Goal: Information Seeking & Learning: Learn about a topic

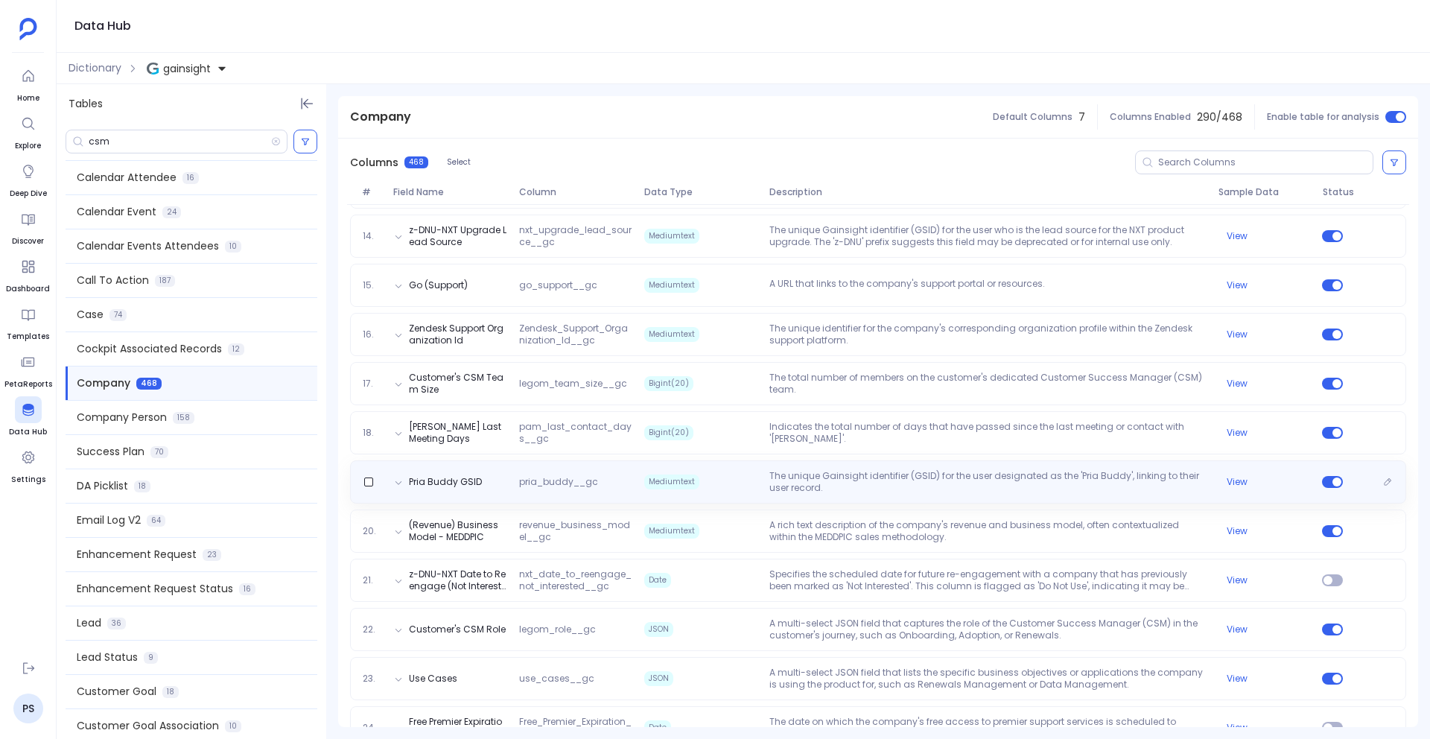
scroll to position [886, 0]
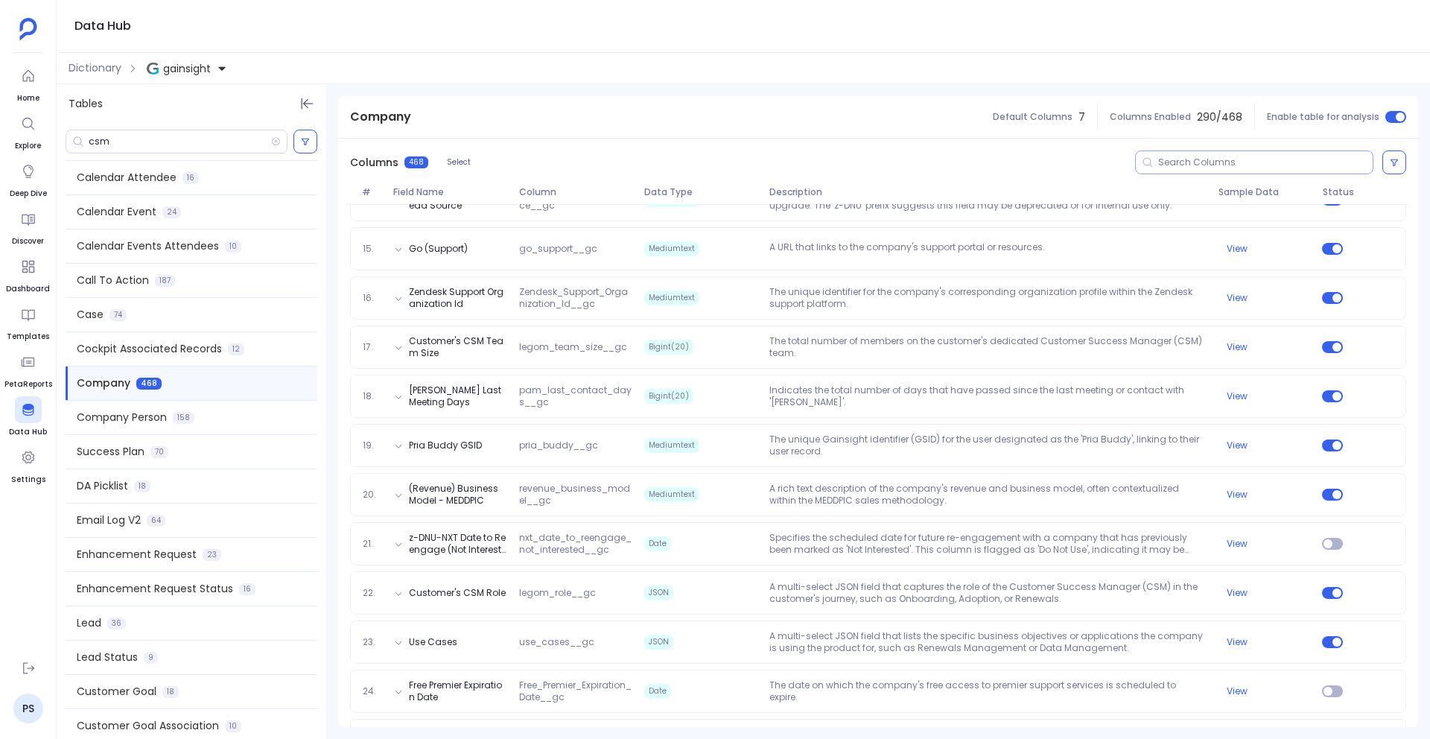
click at [1177, 162] on input at bounding box center [1265, 162] width 215 height 12
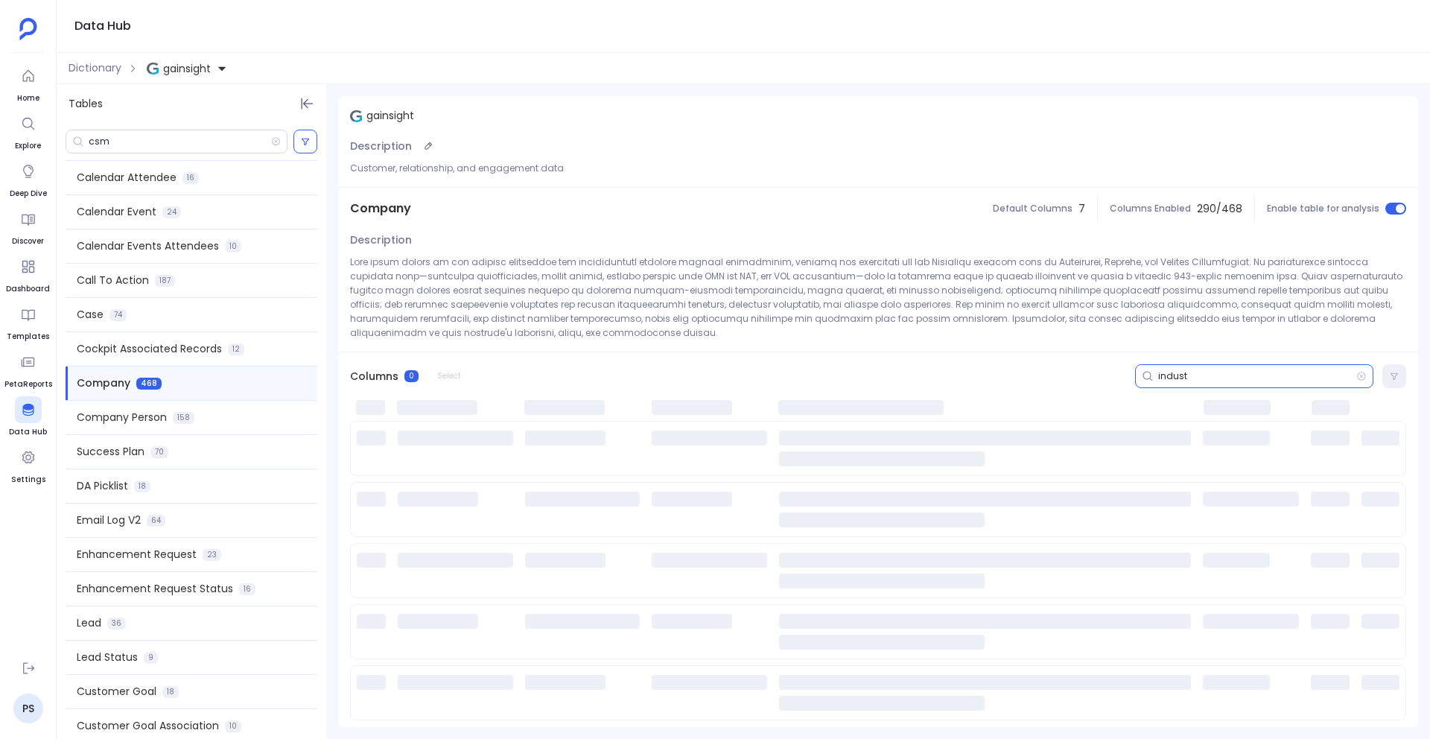
scroll to position [0, 0]
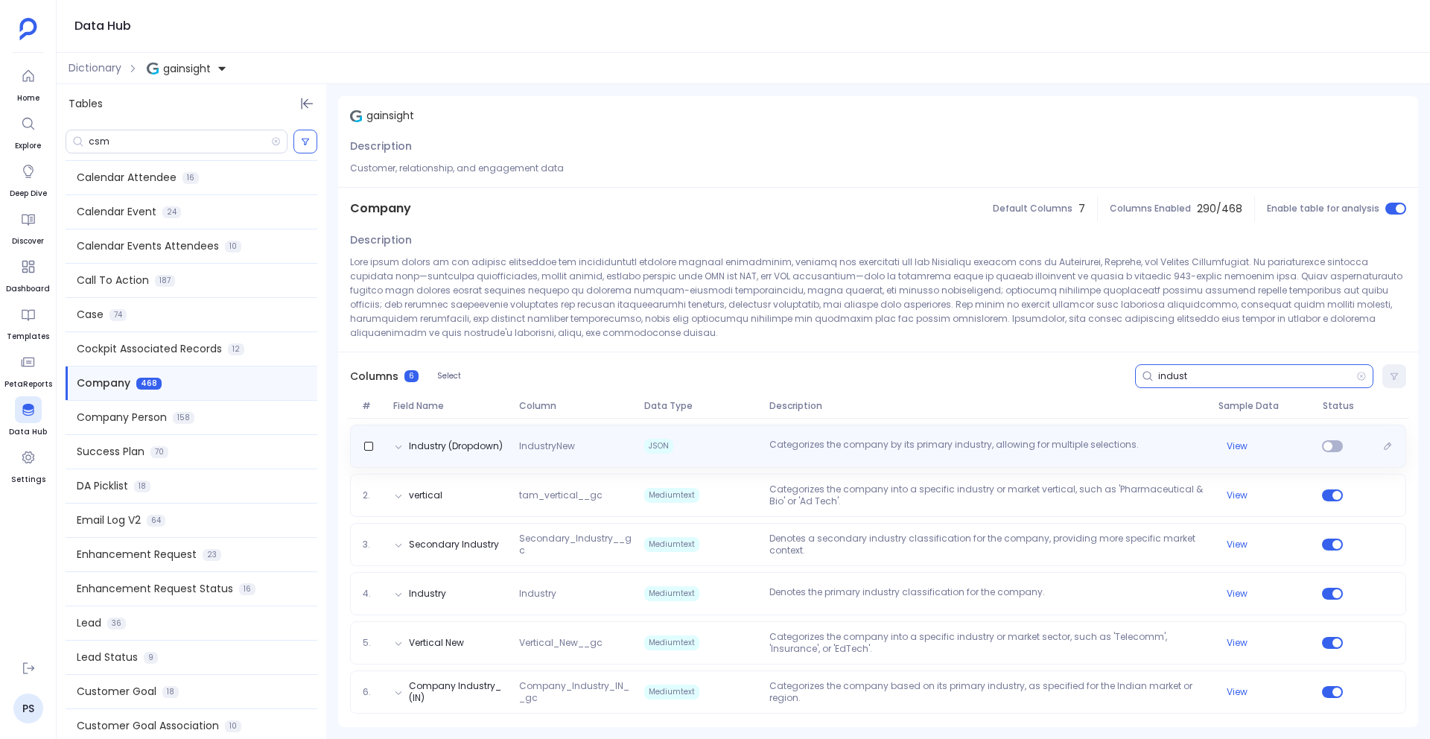
type input "indust"
click at [624, 455] on div "Industry (Dropdown) IndustryNew JSON Categorizes the company by its primary ind…" at bounding box center [878, 446] width 1056 height 43
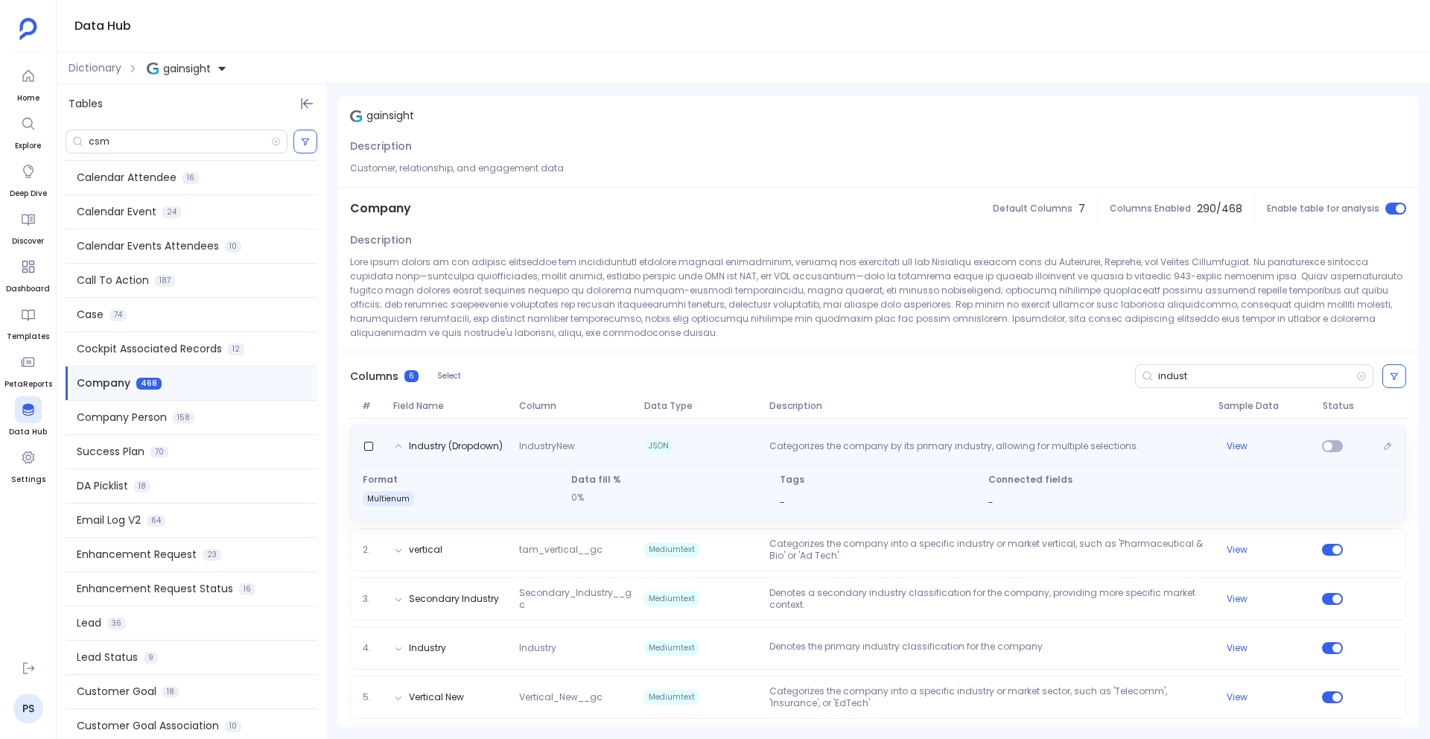
click at [624, 455] on div "Industry (Dropdown) IndustryNew JSON Categorizes the company by its primary ind…" at bounding box center [878, 474] width 1056 height 98
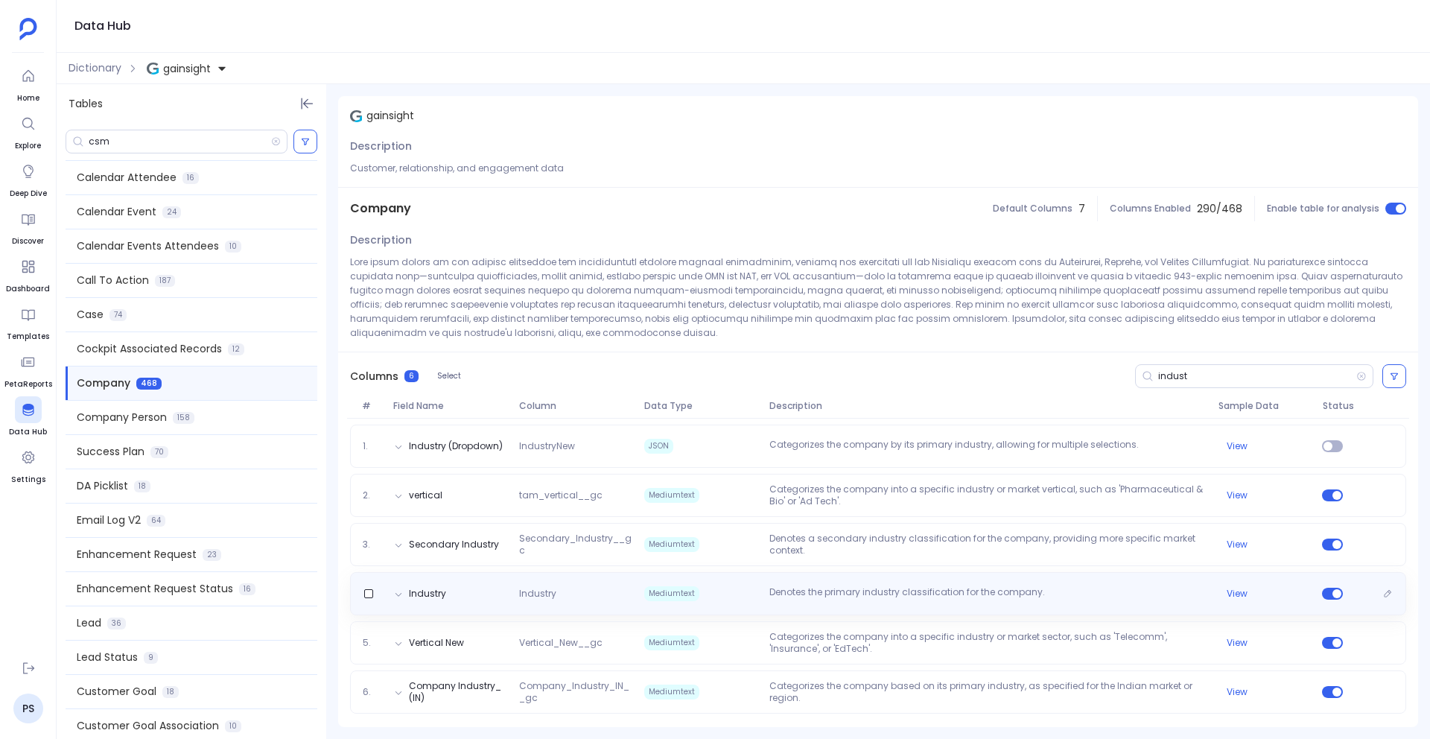
click at [609, 596] on span "Industry" at bounding box center [575, 594] width 125 height 12
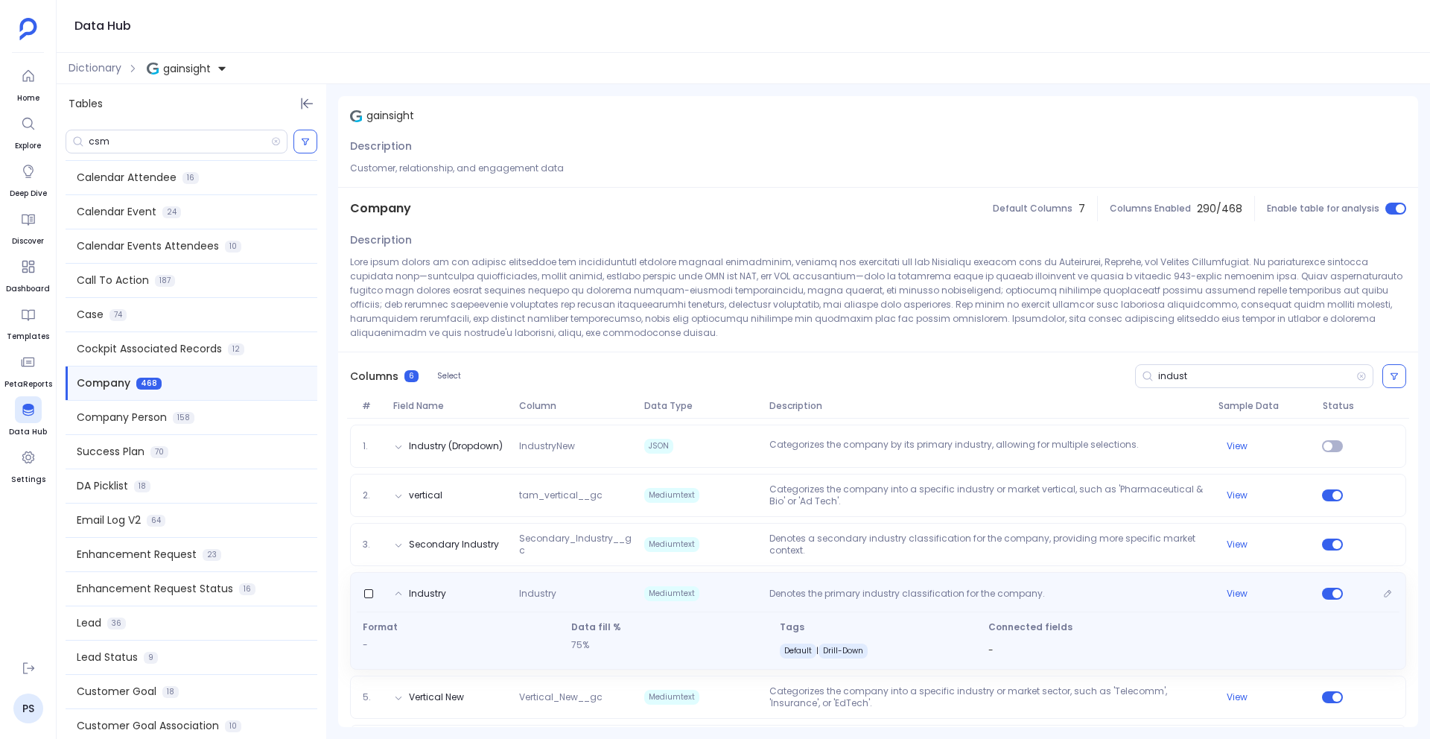
scroll to position [53, 0]
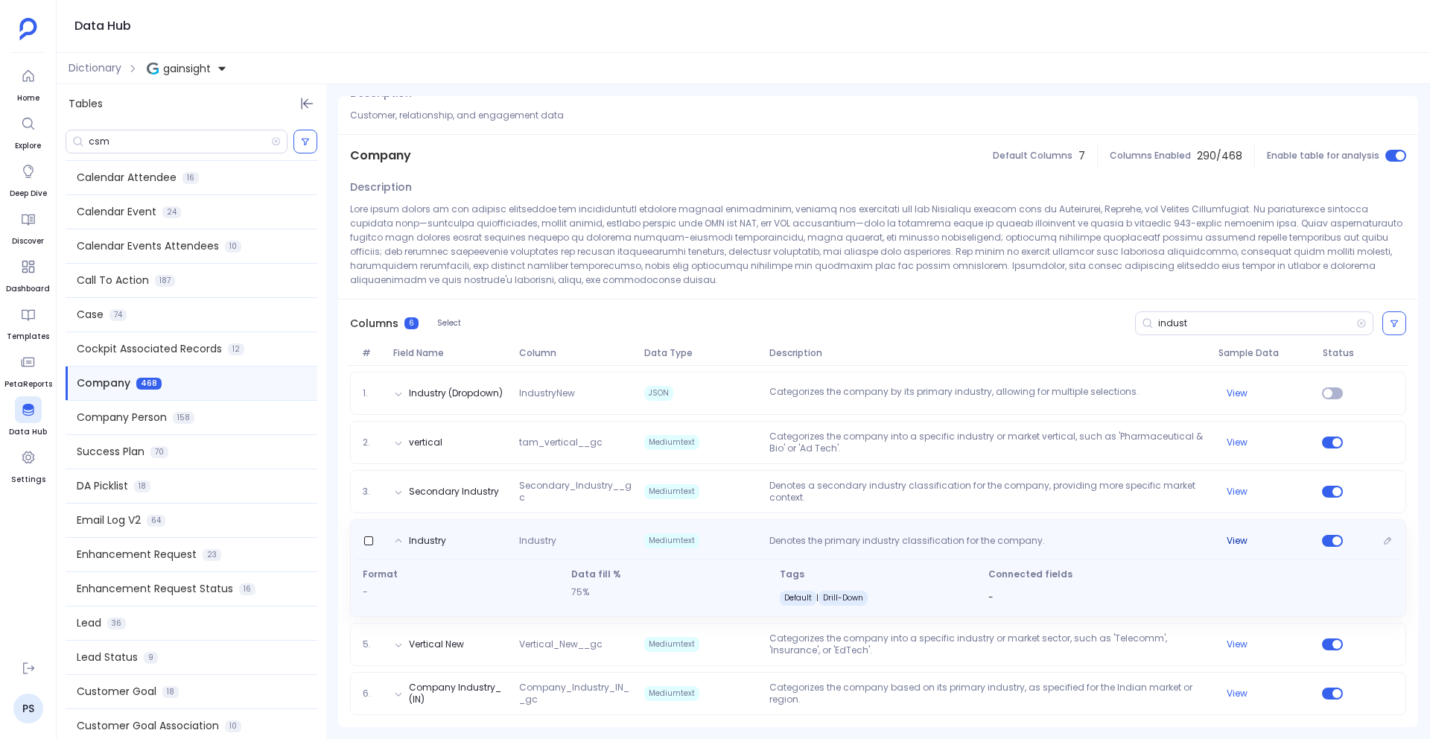
click at [1237, 545] on button "View" at bounding box center [1237, 541] width 21 height 12
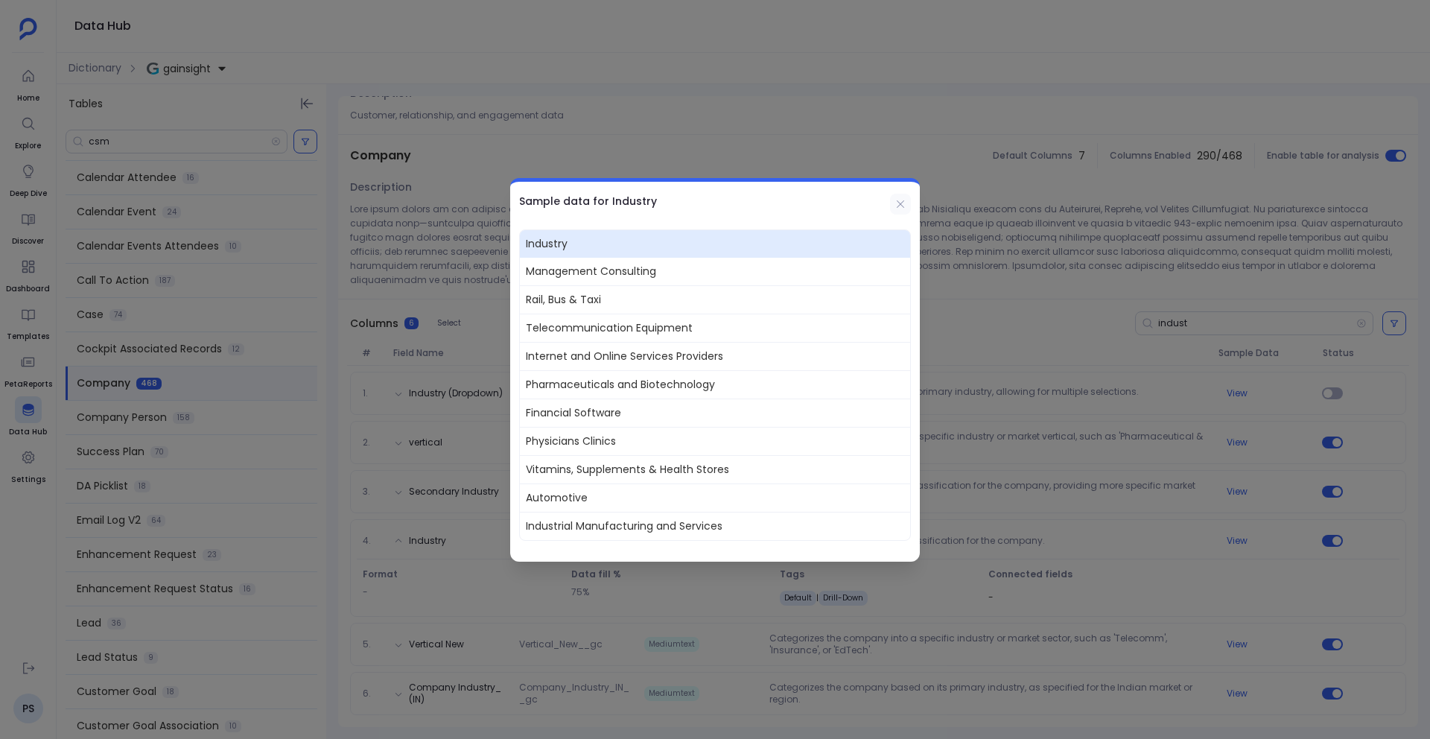
click at [897, 202] on icon at bounding box center [901, 204] width 12 height 12
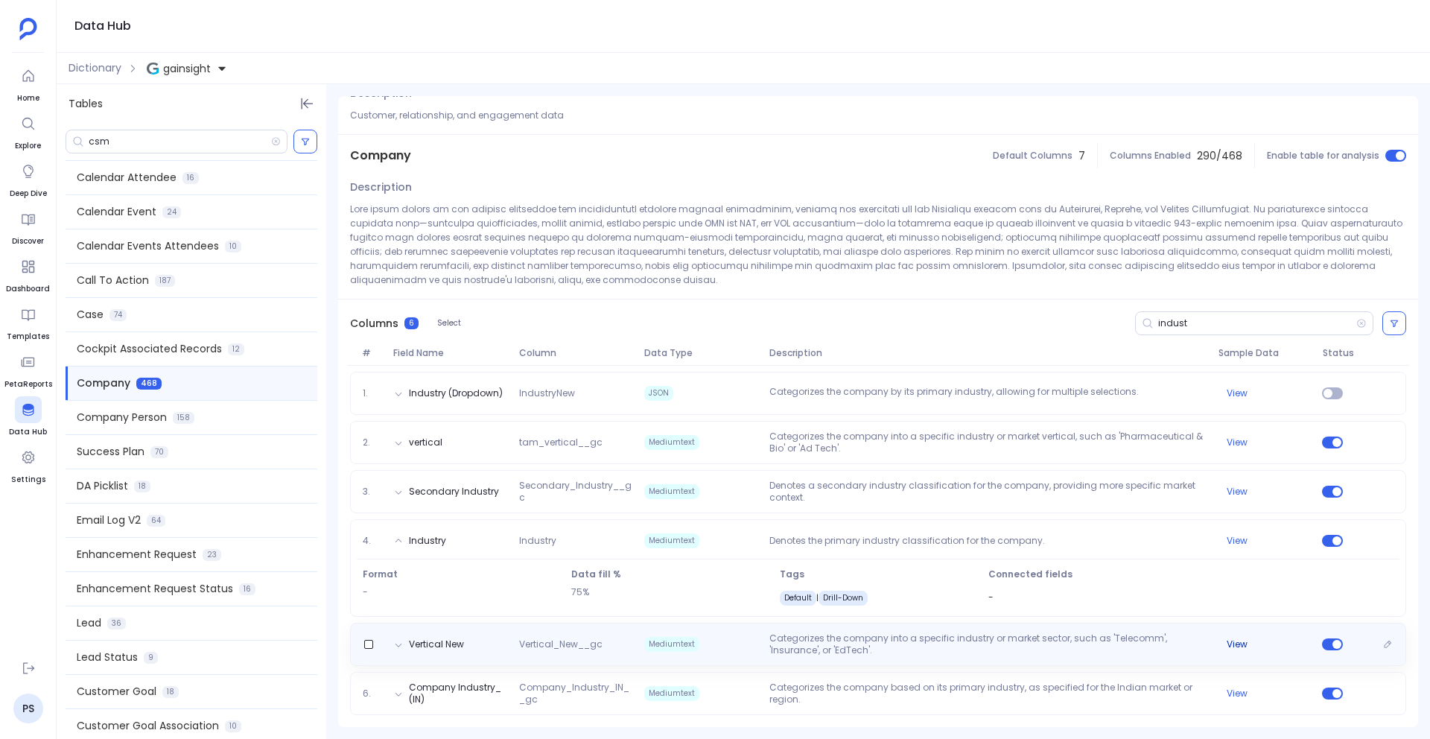
click at [1235, 643] on button "View" at bounding box center [1237, 644] width 21 height 12
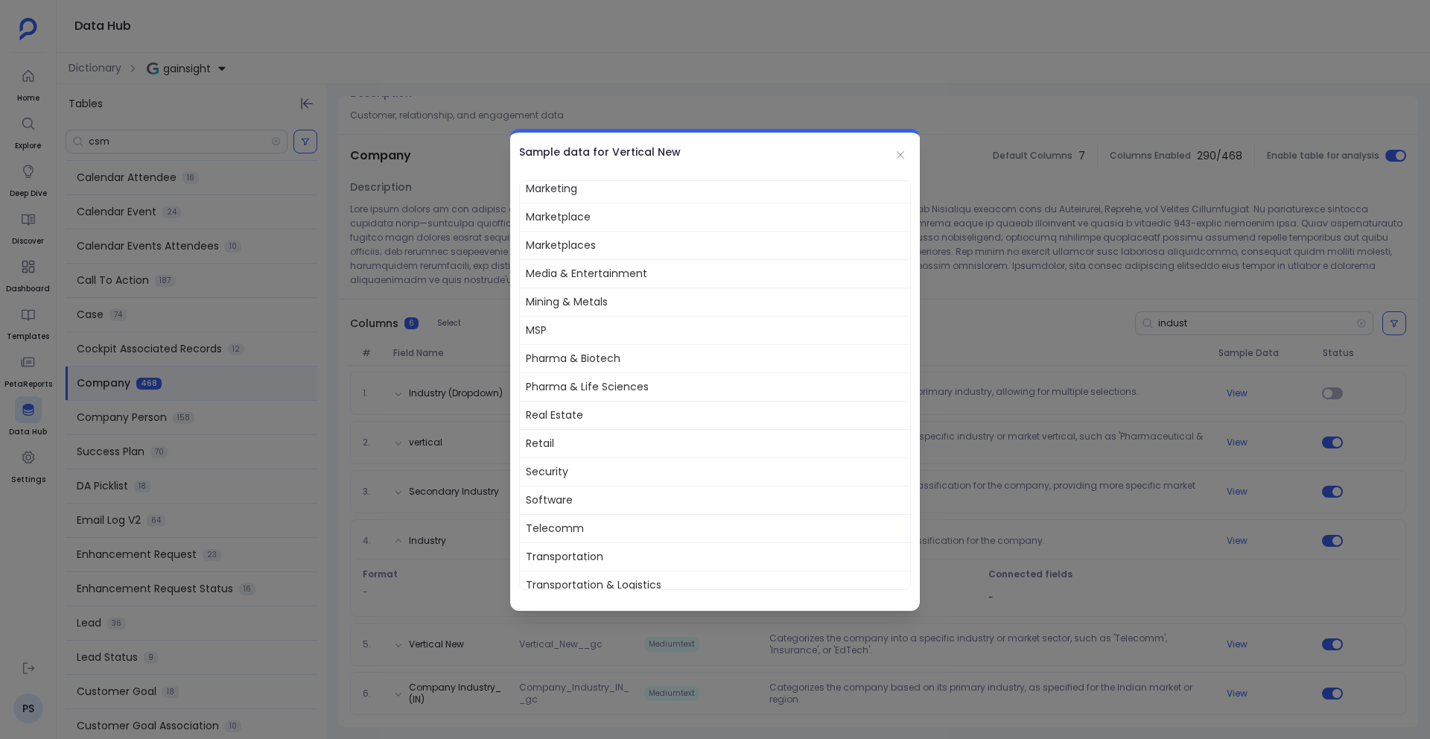
scroll to position [804, 0]
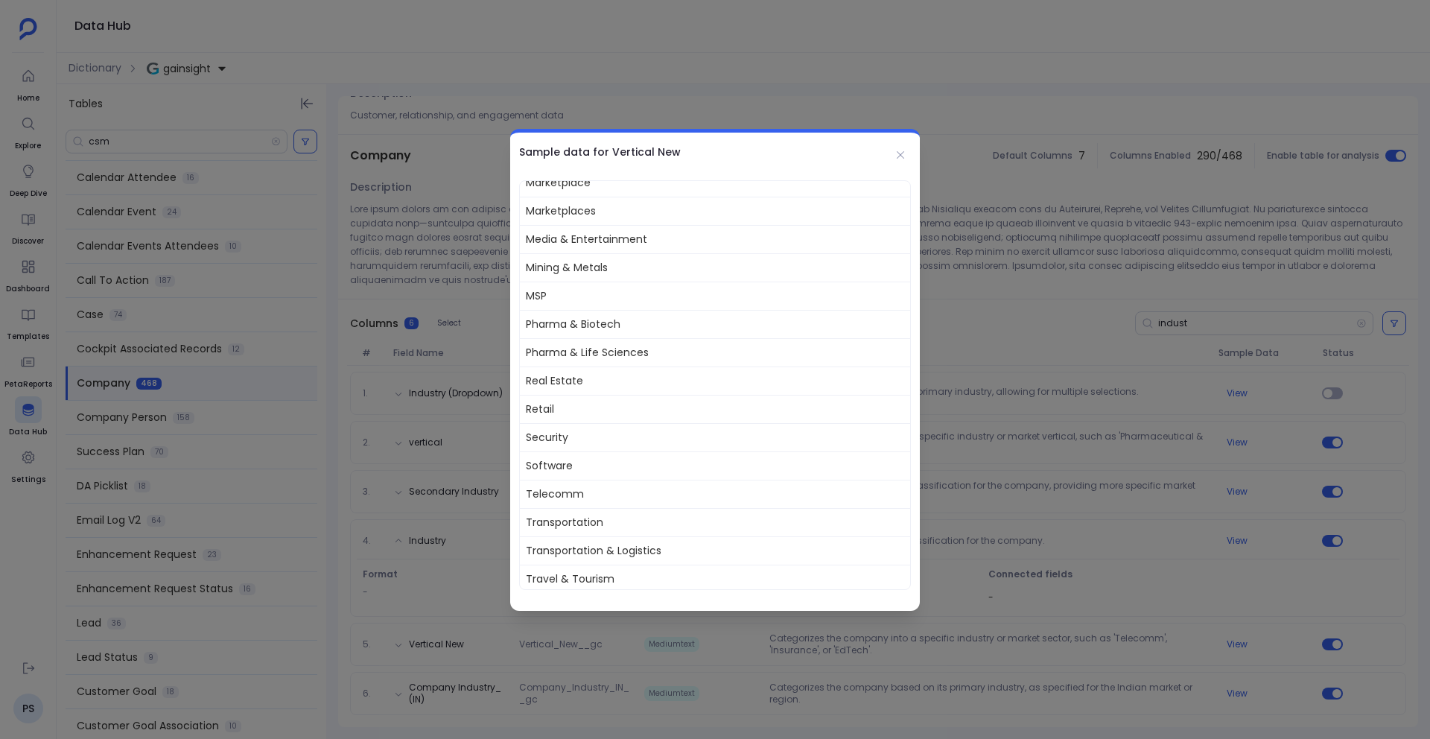
click at [565, 78] on div at bounding box center [715, 369] width 1430 height 739
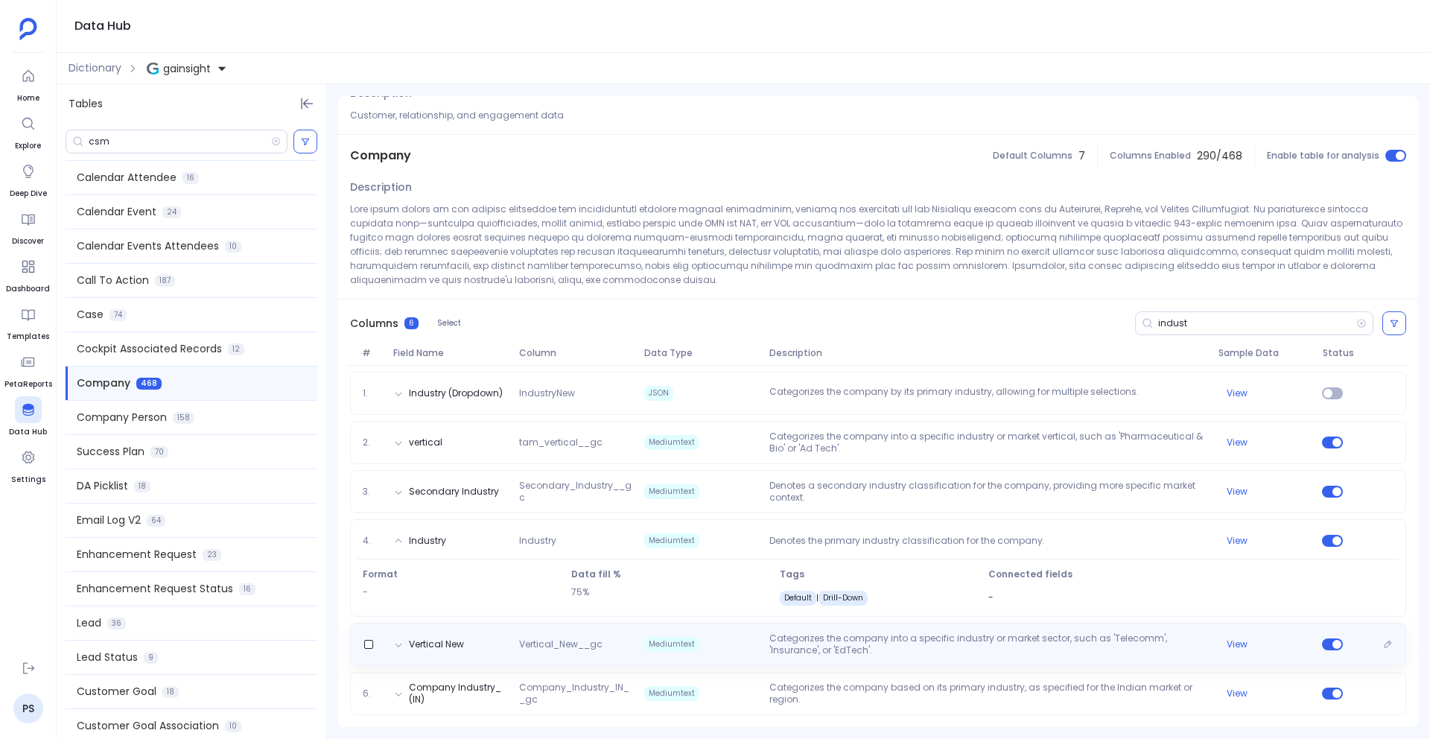
click at [1237, 650] on div "Vertical New Vertical_New__gc Mediumtext Categorizes the company into a specifi…" at bounding box center [878, 644] width 1043 height 24
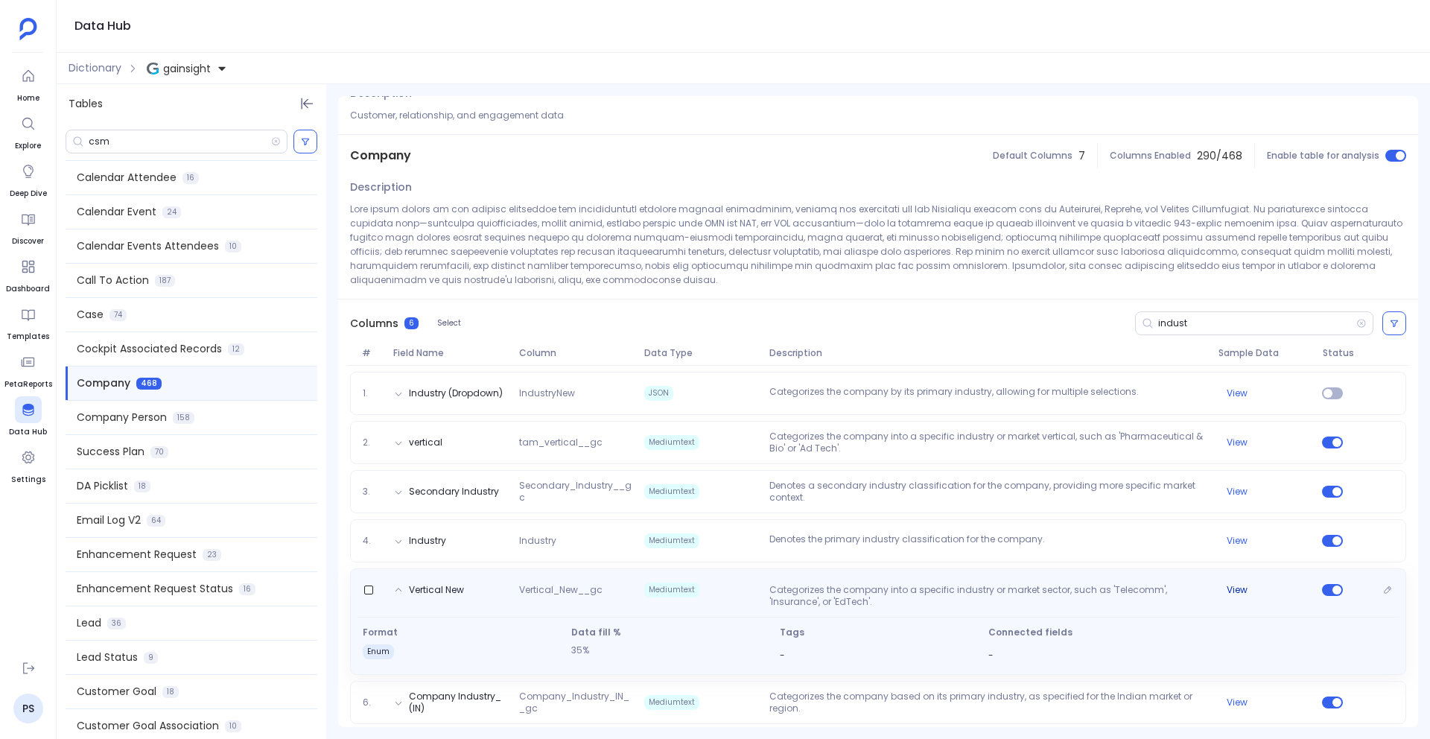
click at [1227, 588] on button "View" at bounding box center [1237, 590] width 21 height 12
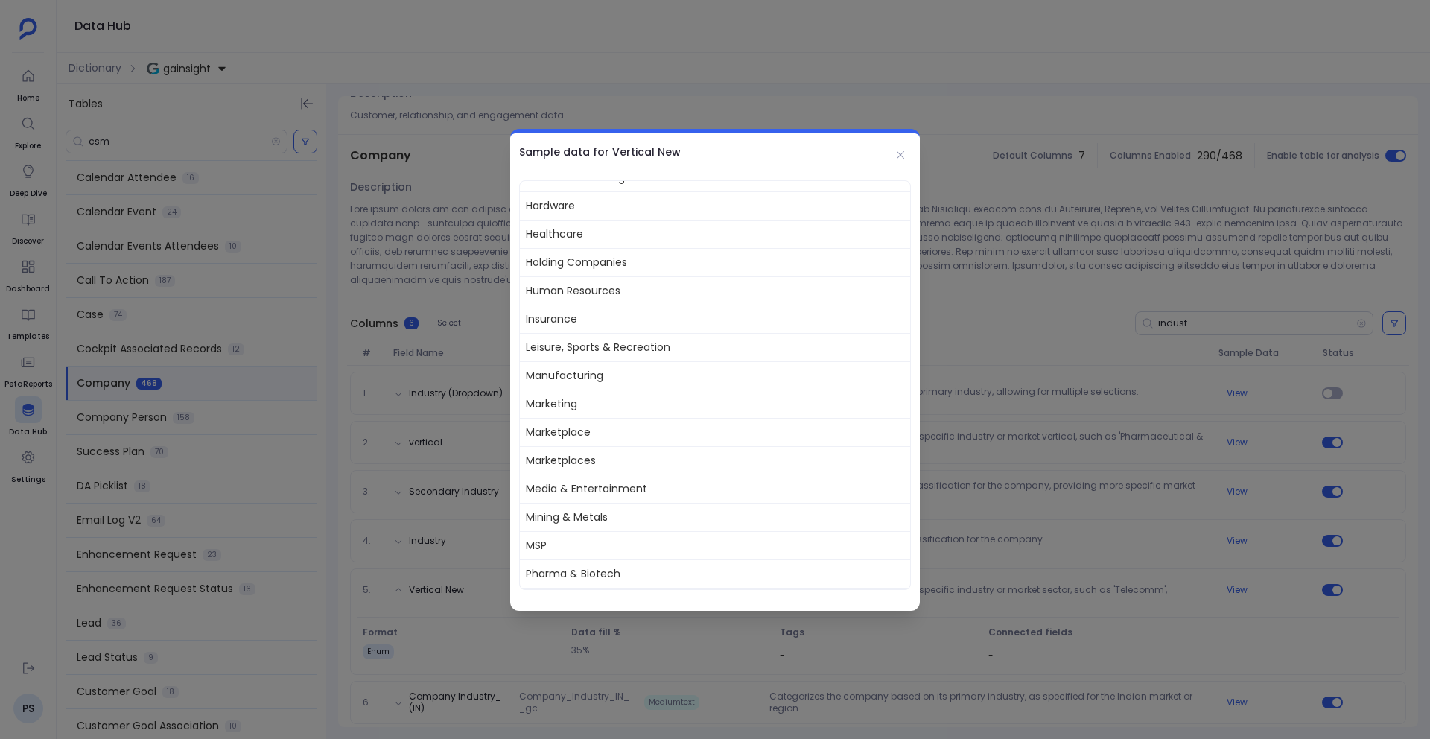
scroll to position [836, 0]
click at [800, 666] on div at bounding box center [715, 369] width 1430 height 739
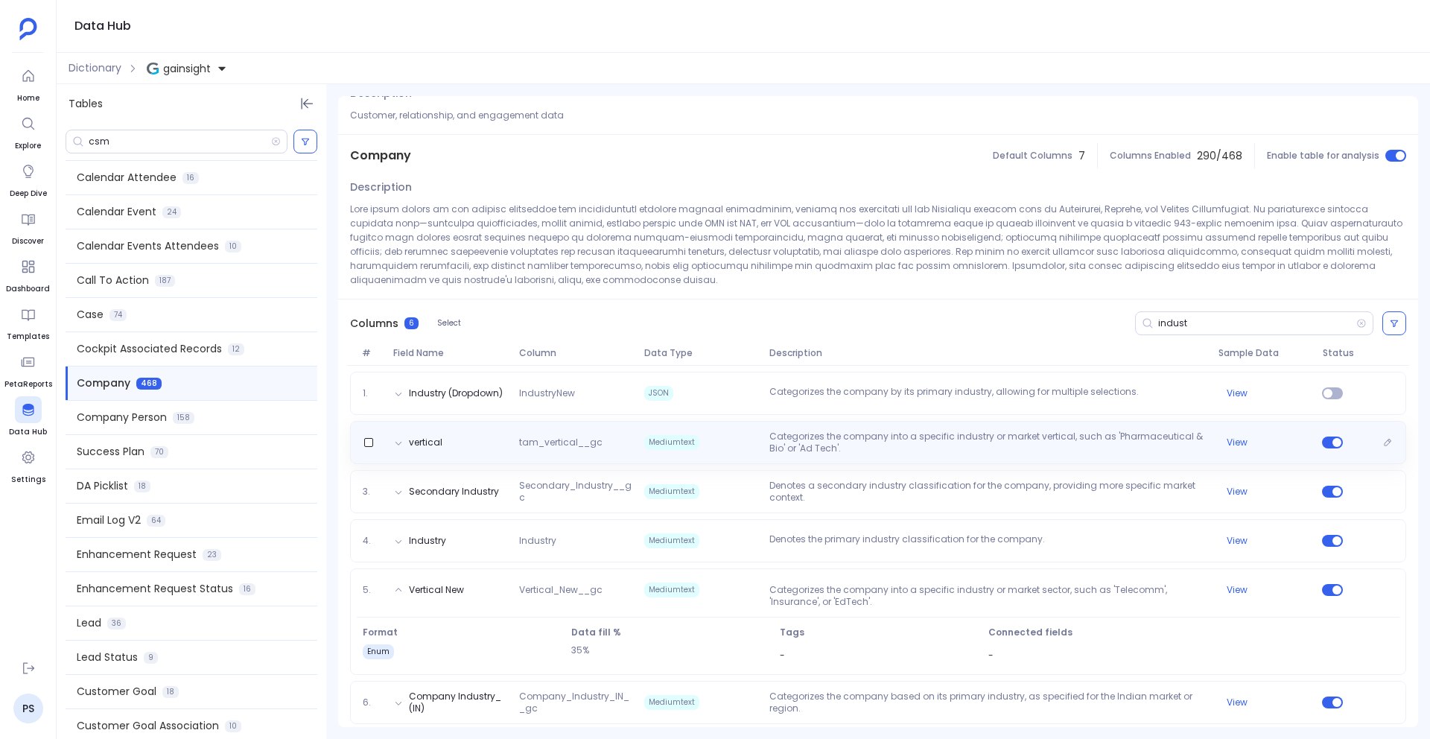
click at [1170, 444] on p "Categorizes the company into a specific industry or market vertical, such as 'P…" at bounding box center [988, 443] width 448 height 24
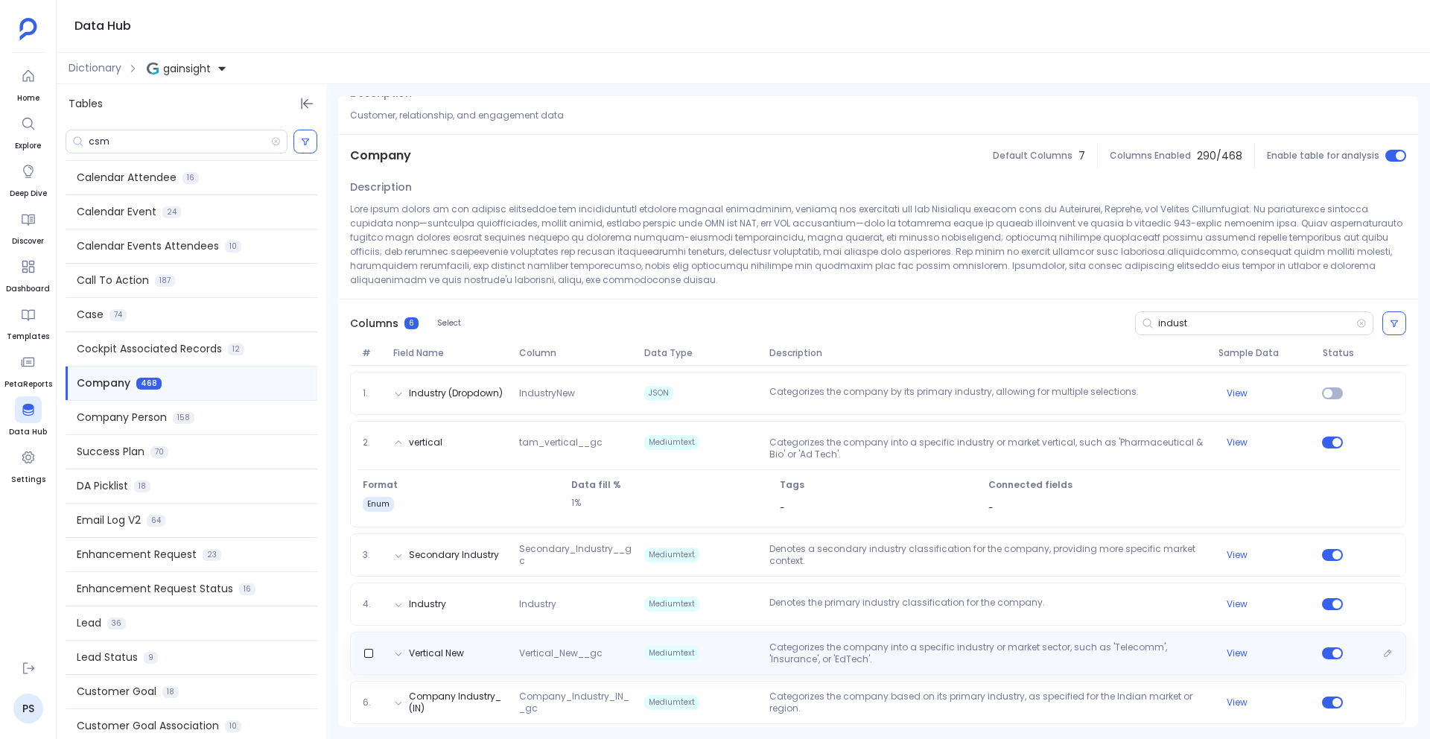
click at [930, 657] on p "Categorizes the company into a specific industry or market sector, such as 'Tel…" at bounding box center [988, 653] width 448 height 24
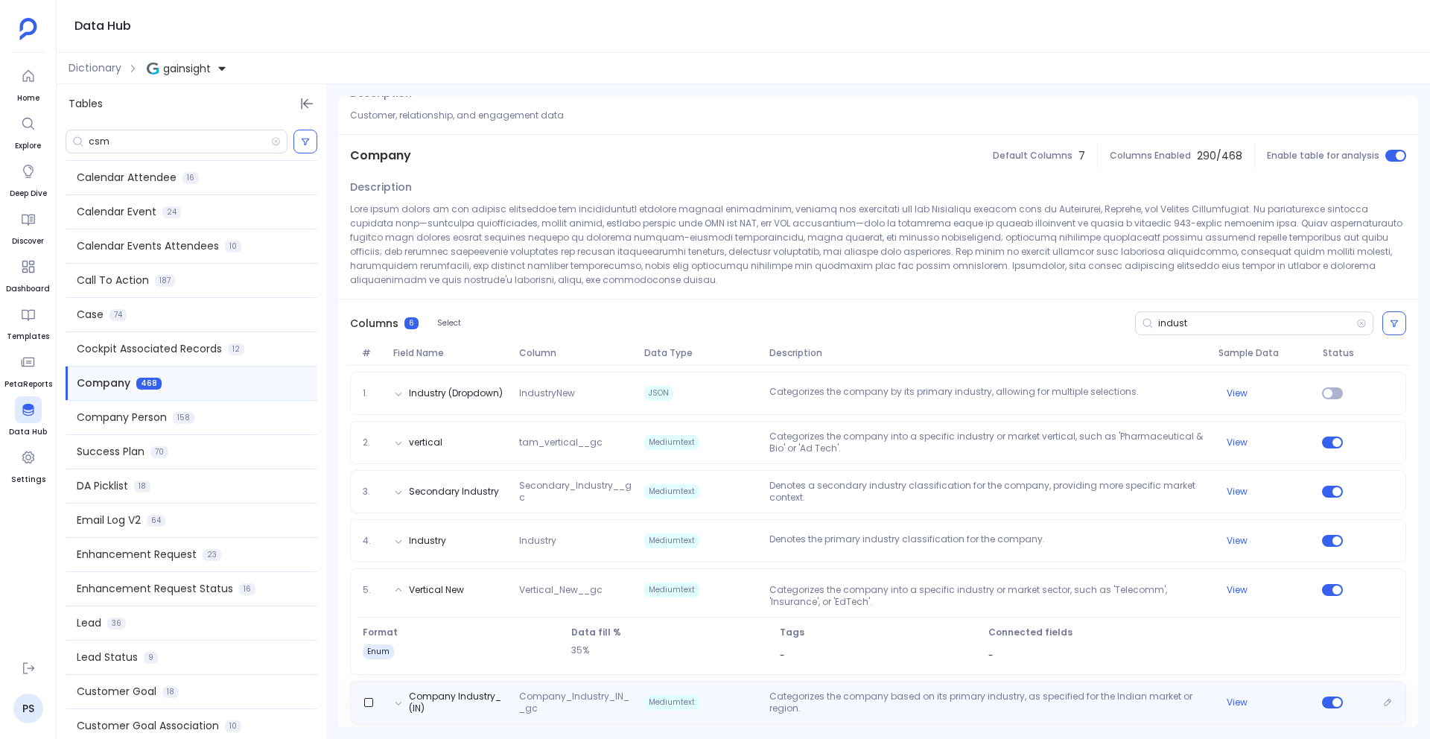
click at [954, 691] on p "Categorizes the company based on its primary industry, as specified for the Ind…" at bounding box center [988, 703] width 448 height 24
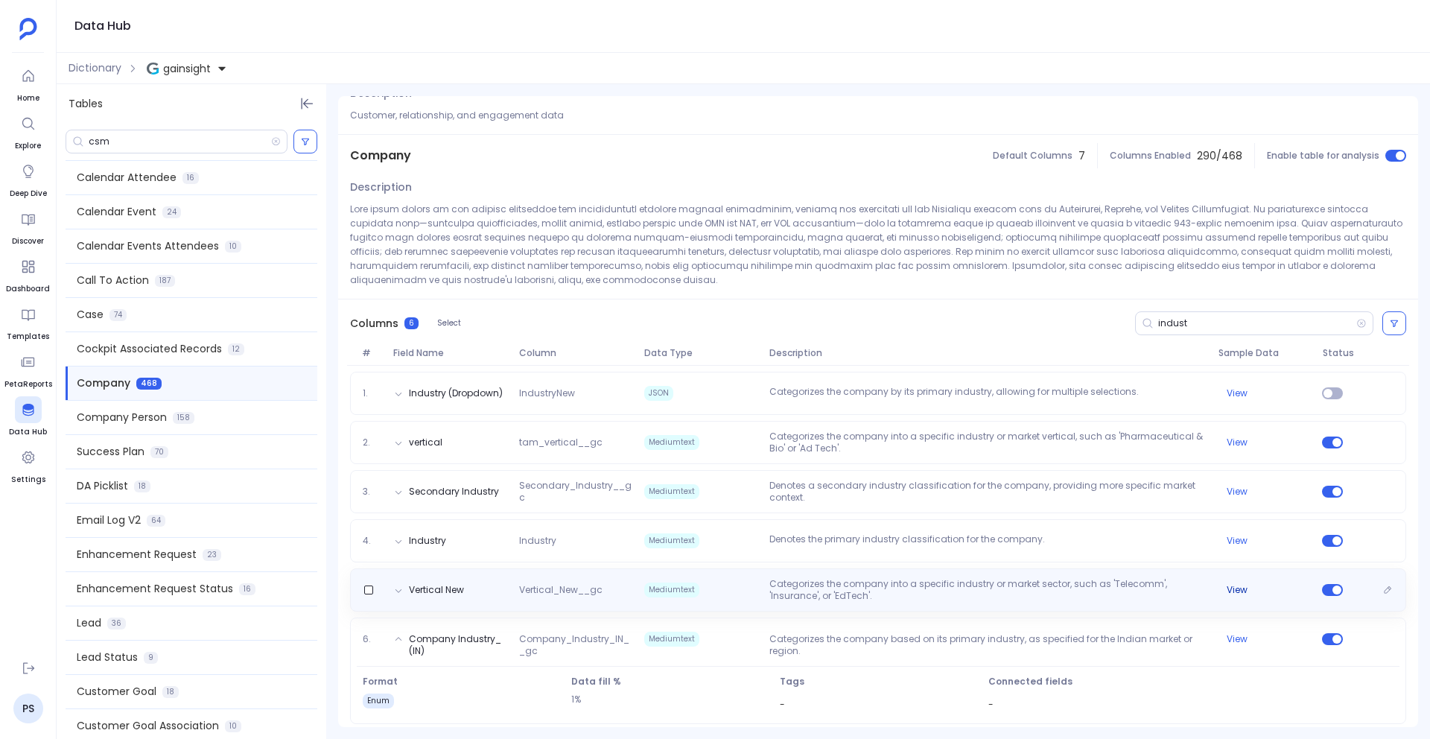
click at [1244, 585] on button "View" at bounding box center [1237, 590] width 21 height 12
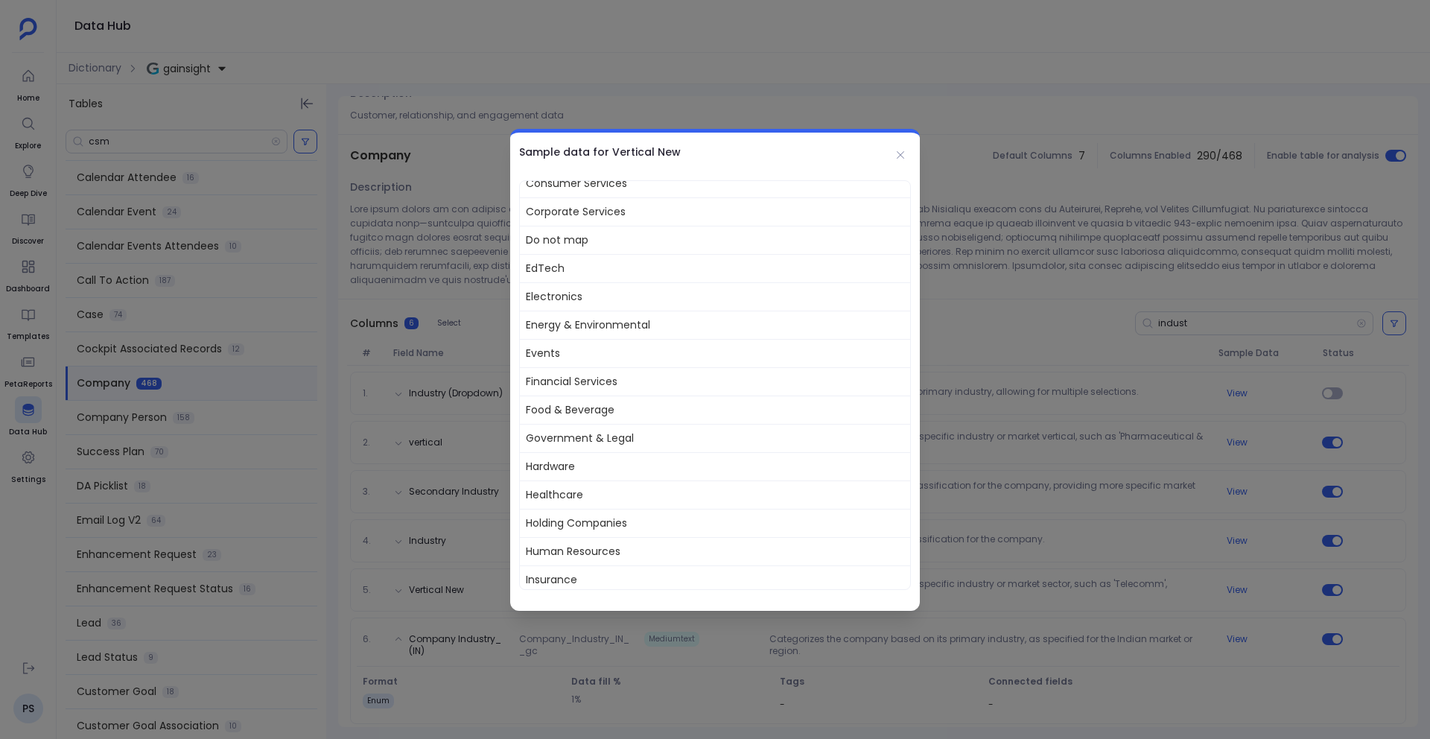
scroll to position [324, 0]
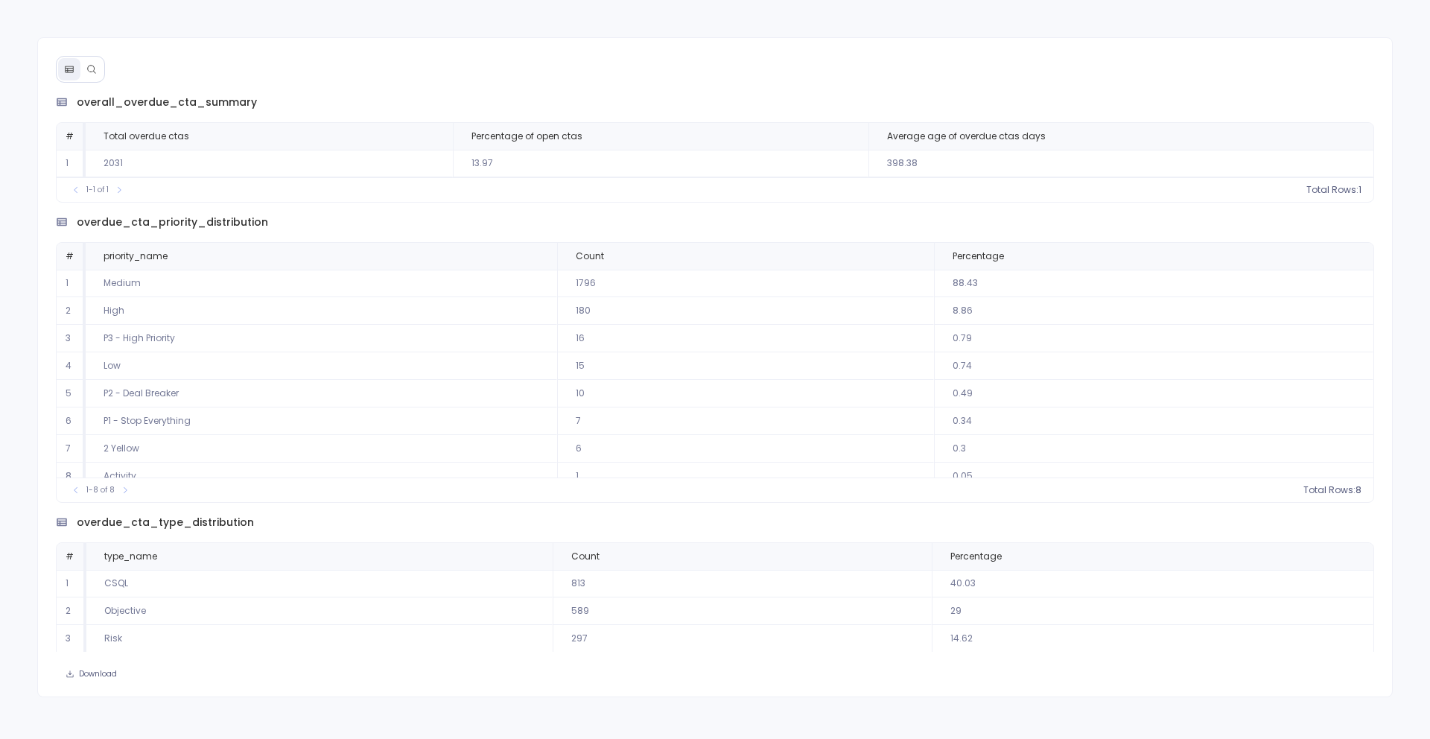
scroll to position [13, 0]
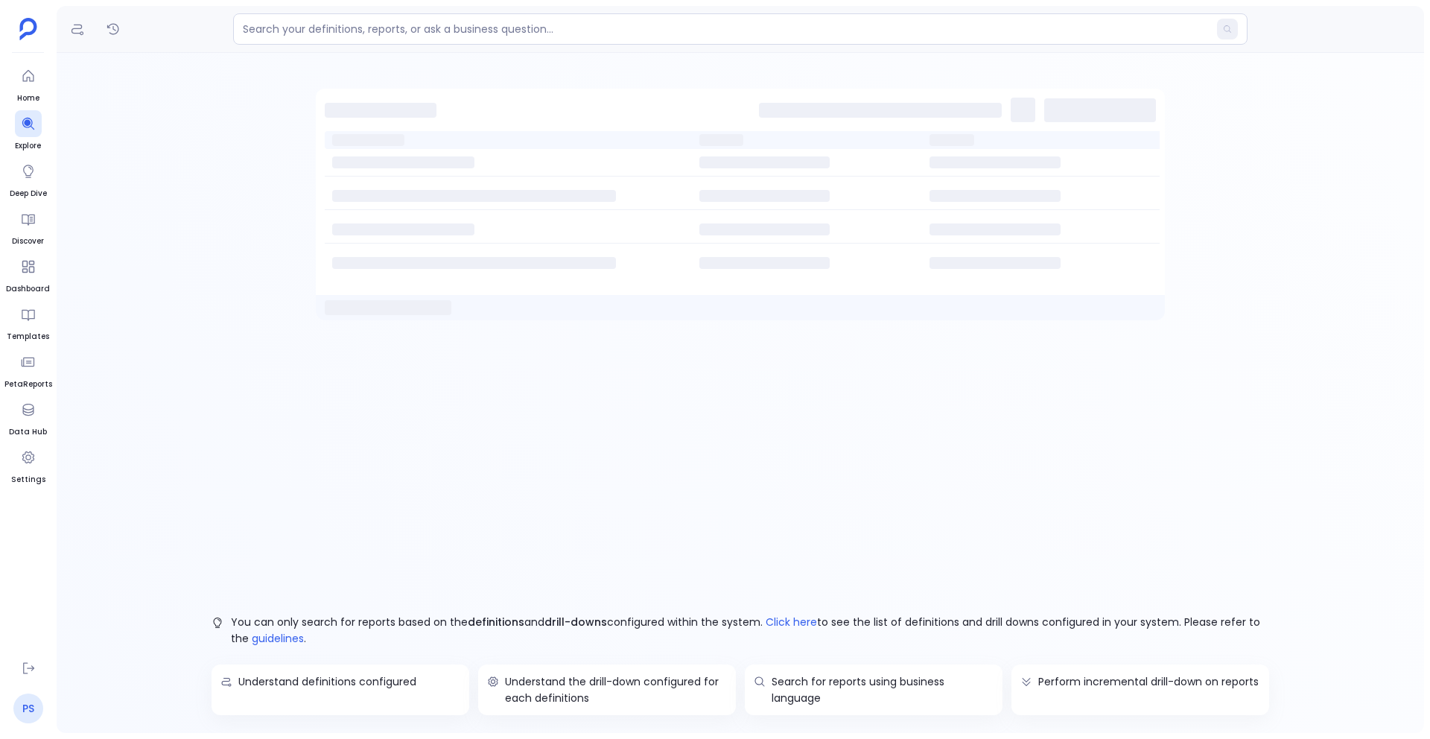
click at [34, 710] on link "PS" at bounding box center [28, 709] width 30 height 30
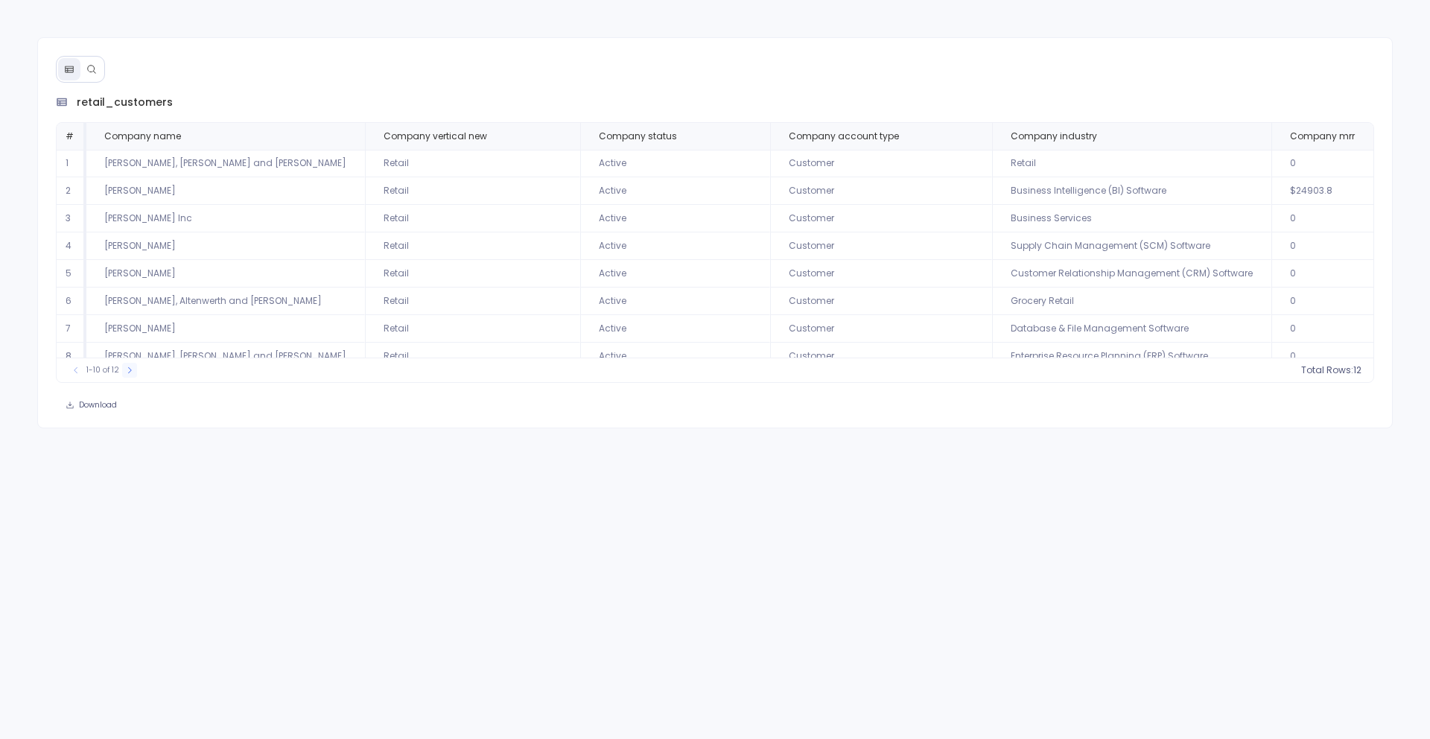
click at [126, 369] on icon at bounding box center [129, 370] width 9 height 9
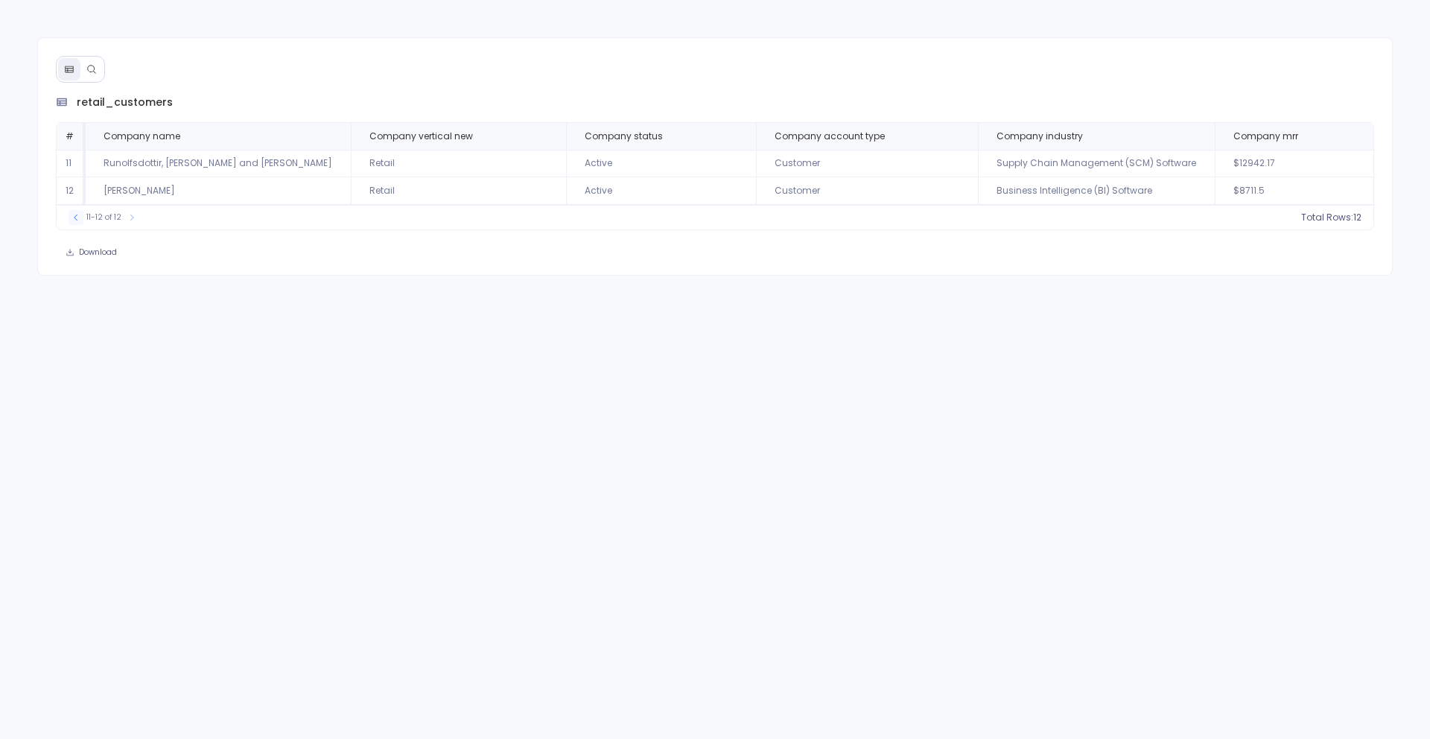
click at [73, 220] on icon at bounding box center [76, 217] width 9 height 9
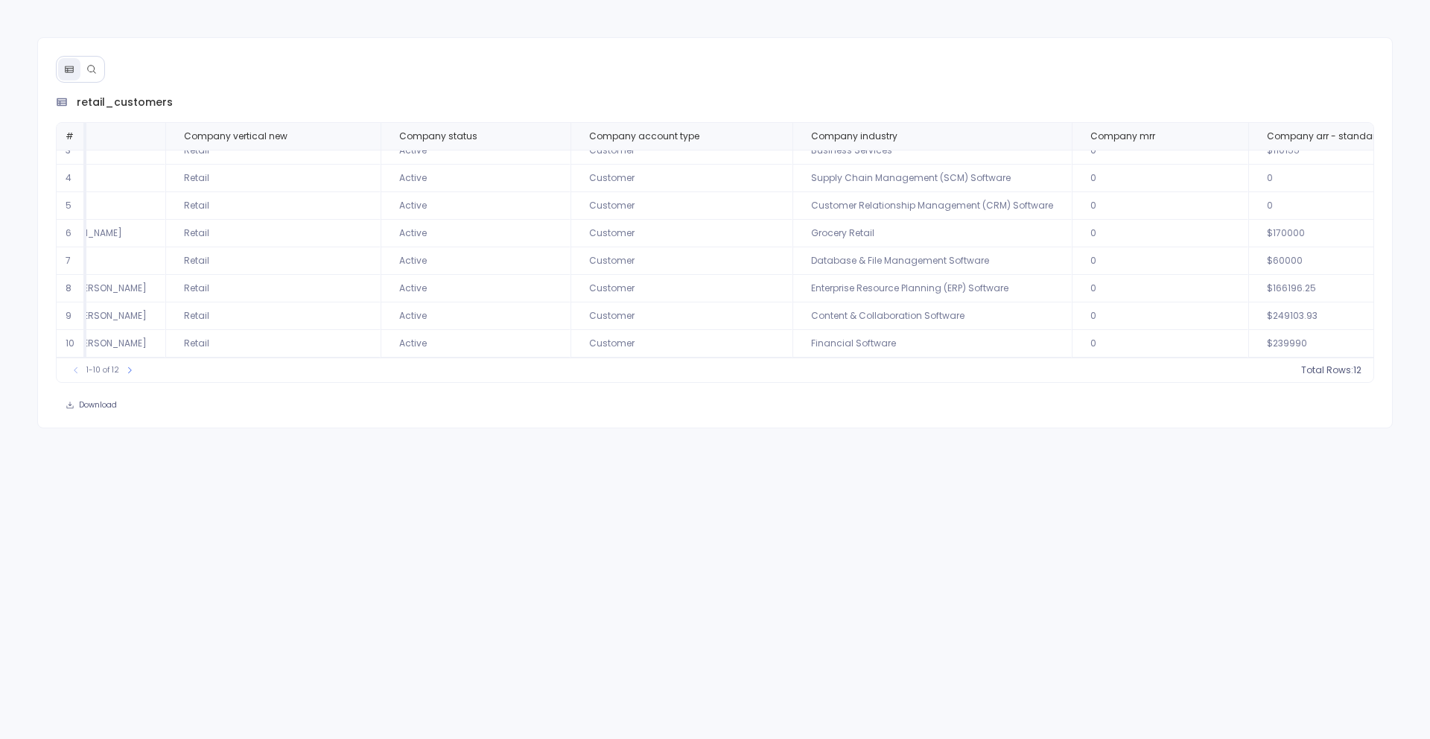
scroll to position [0, 200]
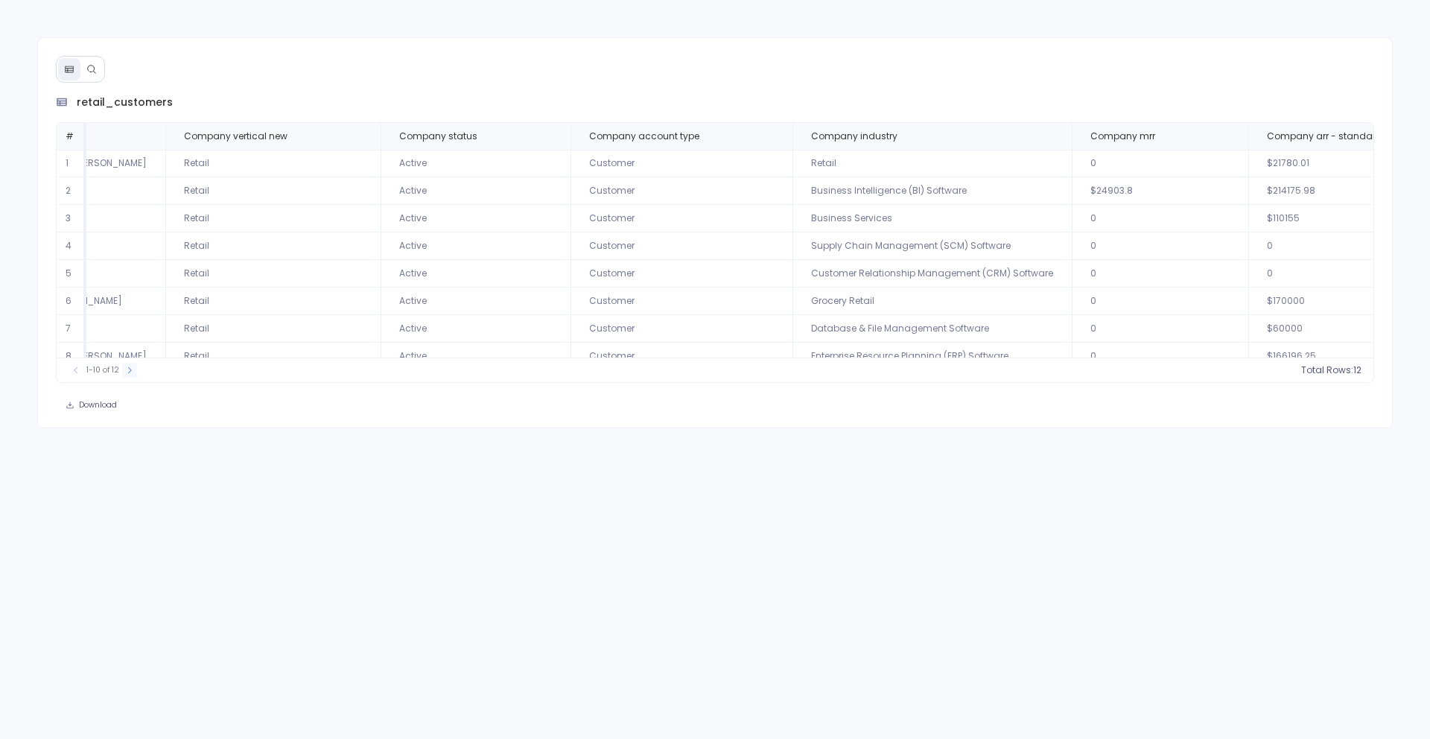
click at [127, 372] on icon at bounding box center [129, 370] width 9 height 9
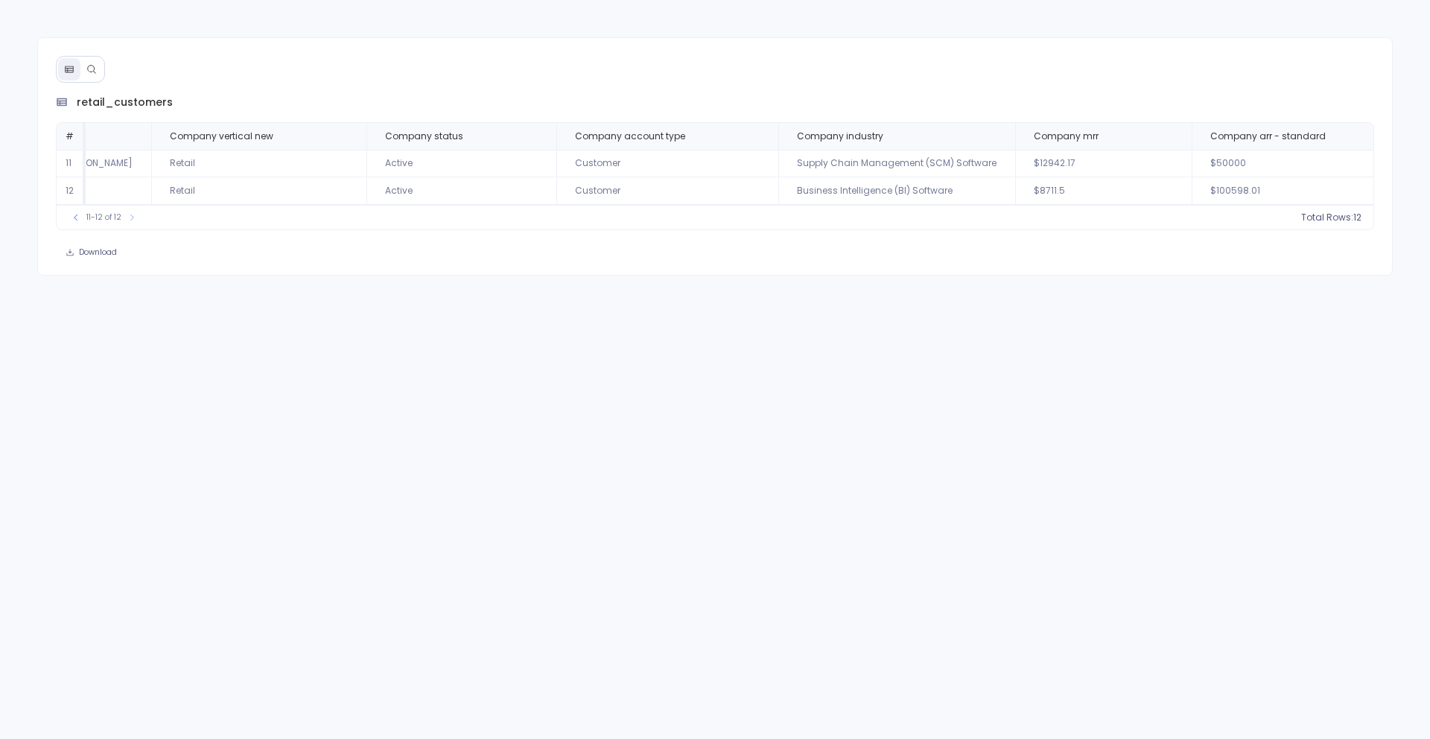
scroll to position [0, 142]
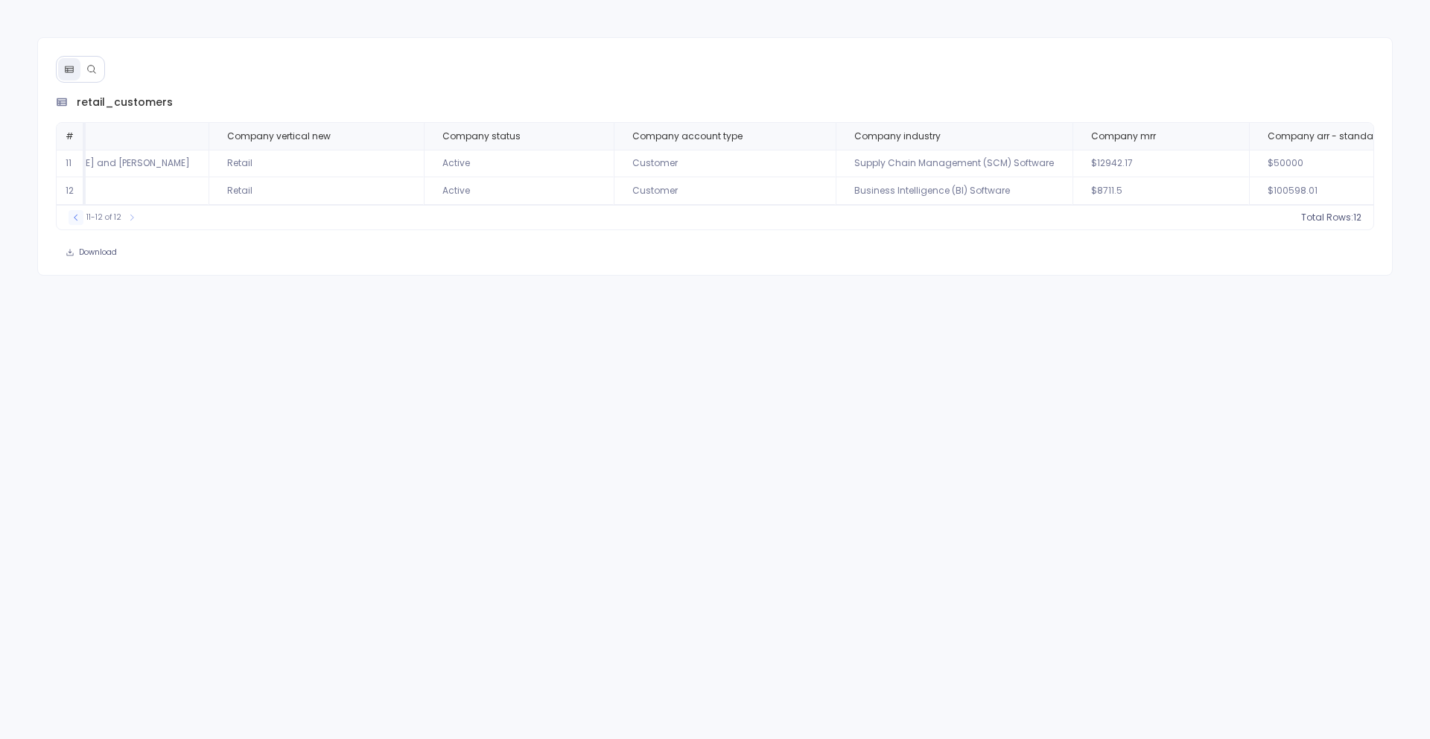
click at [78, 222] on icon at bounding box center [76, 217] width 9 height 9
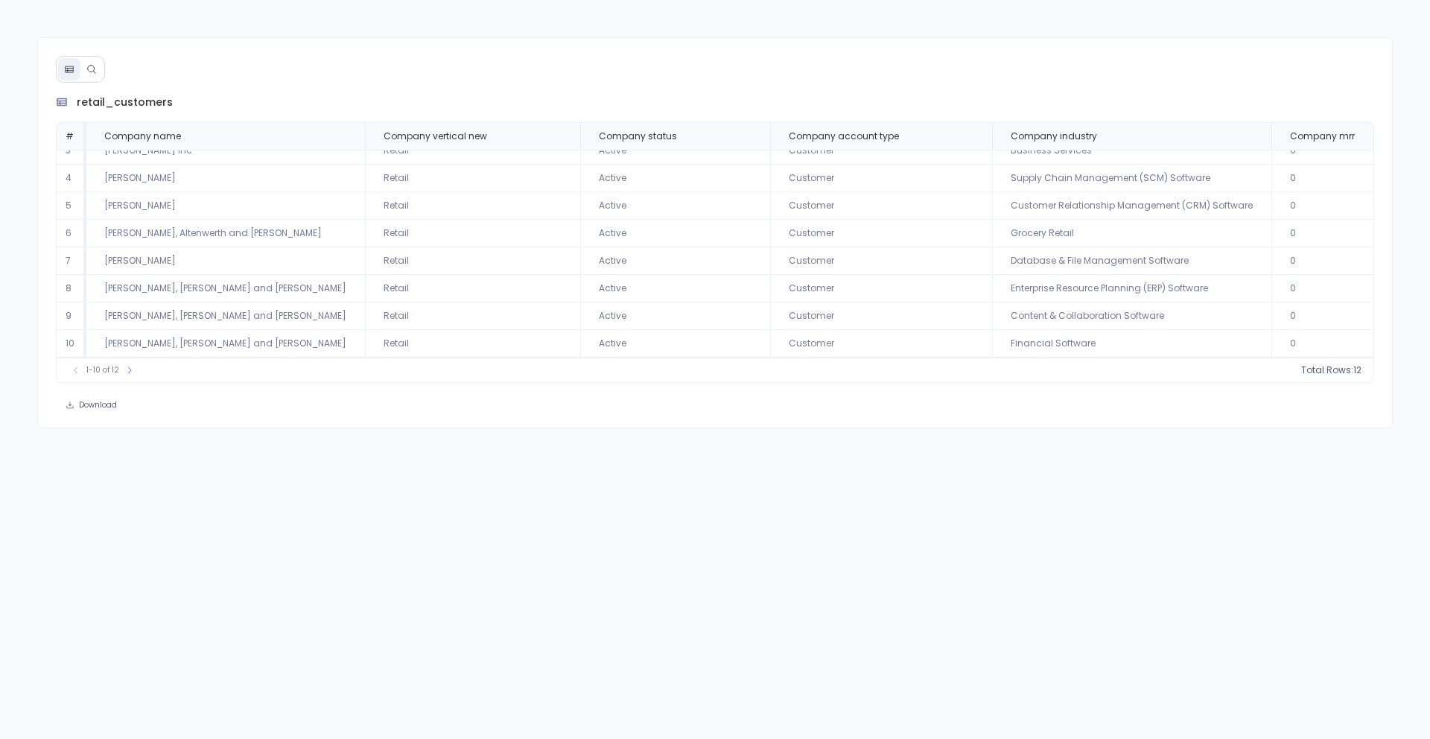
scroll to position [0, 0]
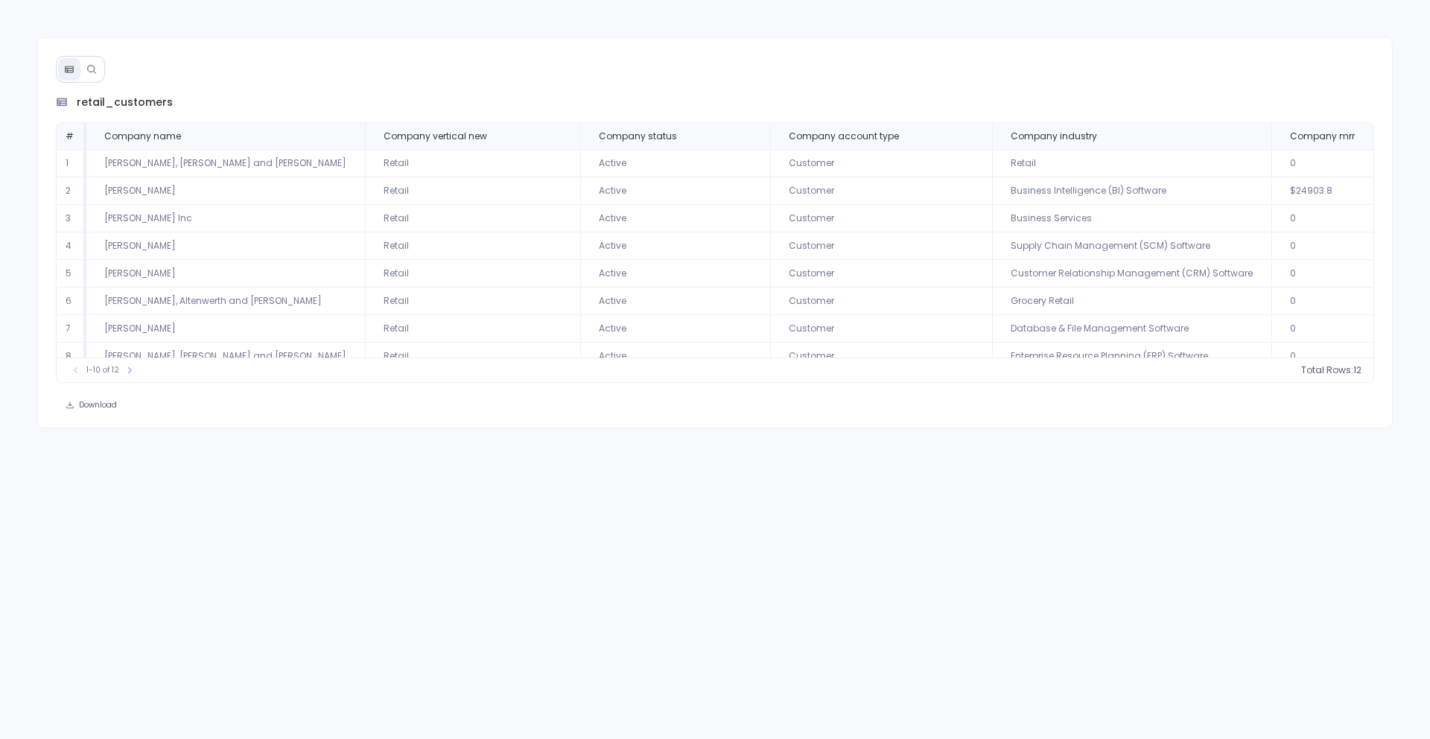
click at [539, 425] on div "retail_customers # Company name Company vertical new Company status Company acc…" at bounding box center [715, 232] width 1357 height 391
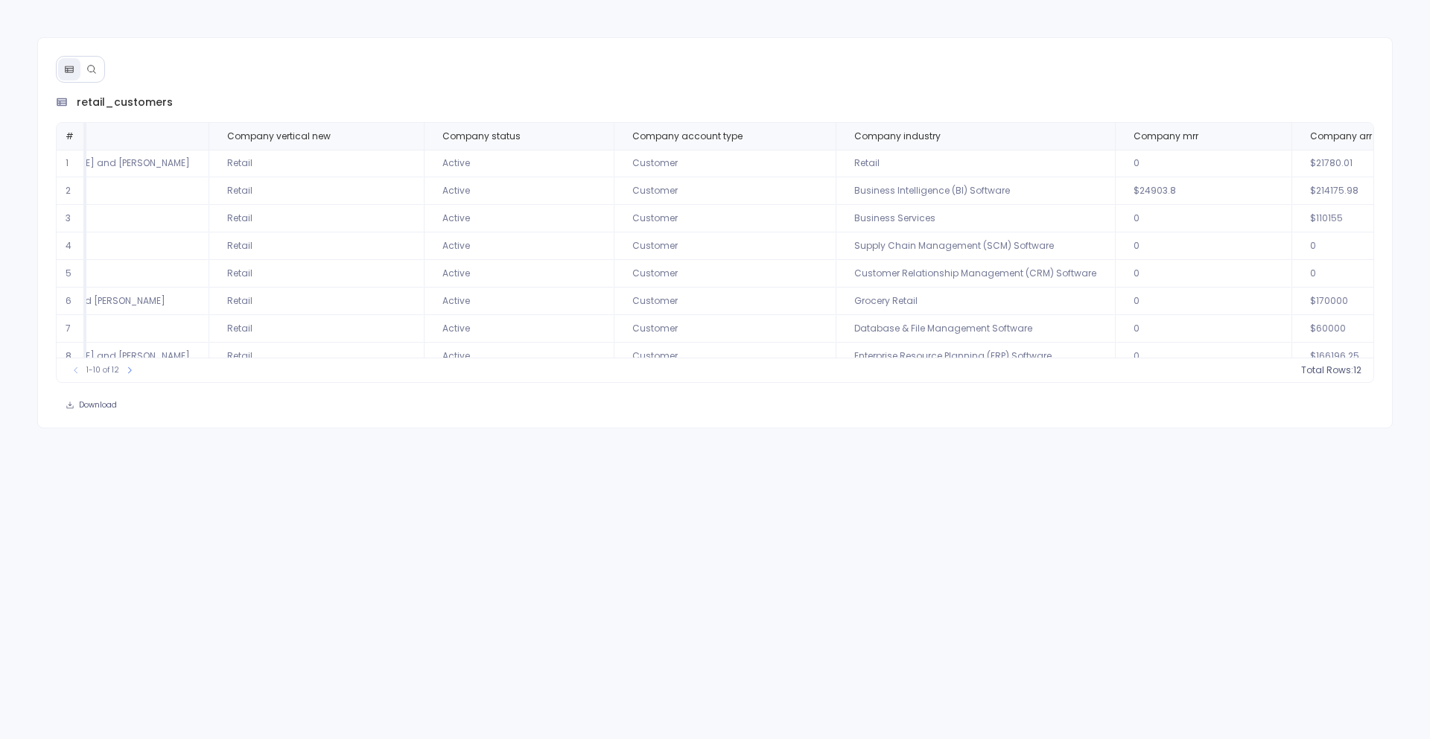
scroll to position [0, 162]
click at [616, 247] on td "Customer" at bounding box center [719, 246] width 222 height 28
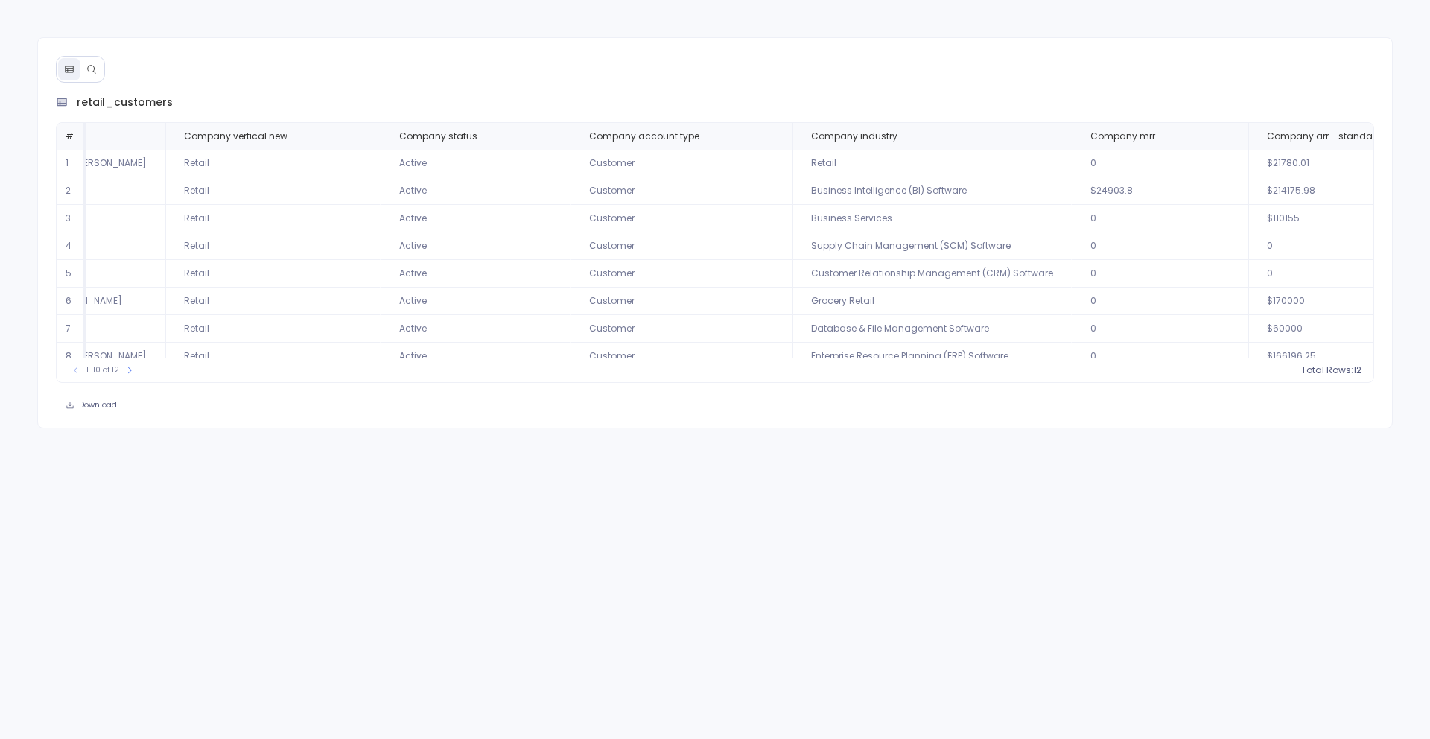
scroll to position [0, 0]
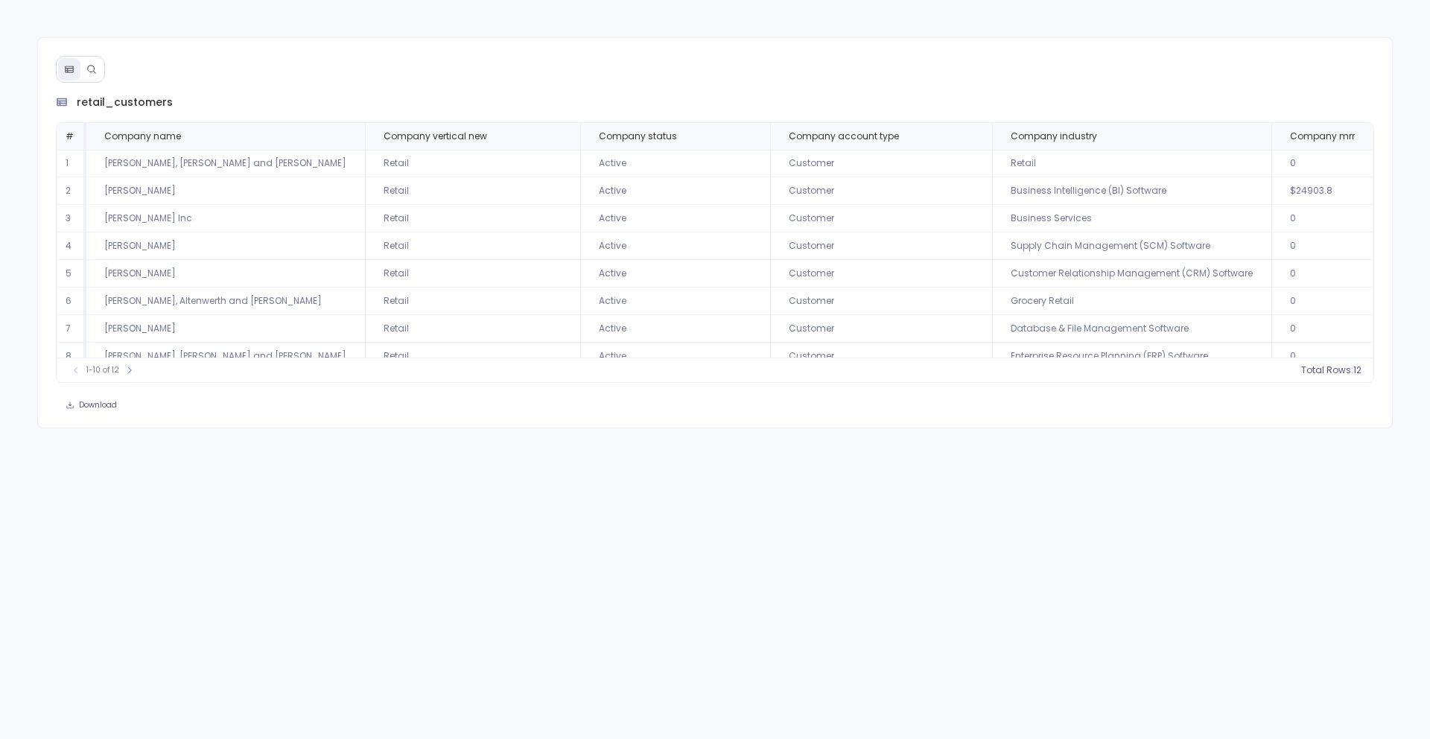
click at [696, 433] on div "retail_customers # Company name Company vertical new Company status Company acc…" at bounding box center [715, 369] width 1430 height 739
click at [788, 270] on td "Customer" at bounding box center [881, 274] width 222 height 28
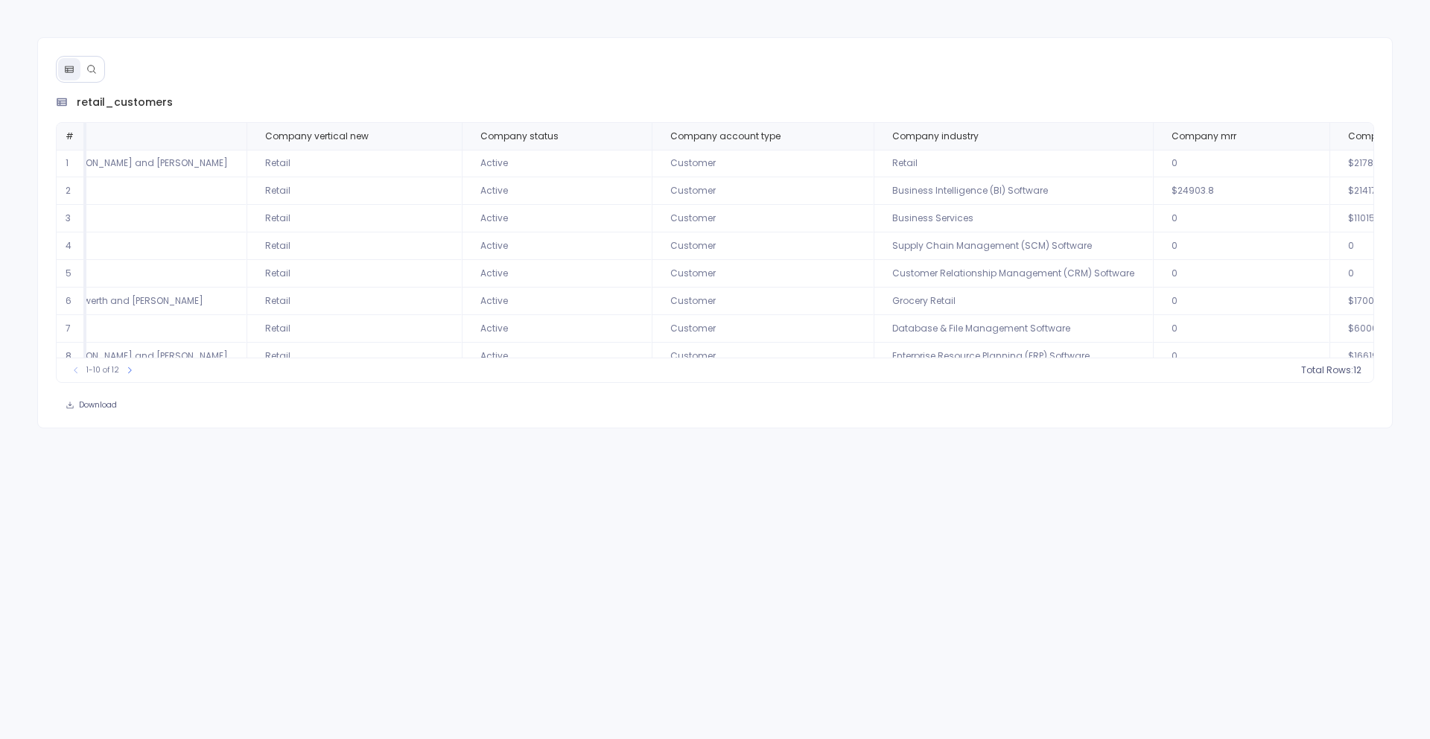
scroll to position [0, 126]
click at [642, 370] on div "1-10 of 12 Total Rows: 12" at bounding box center [716, 370] width 1318 height 25
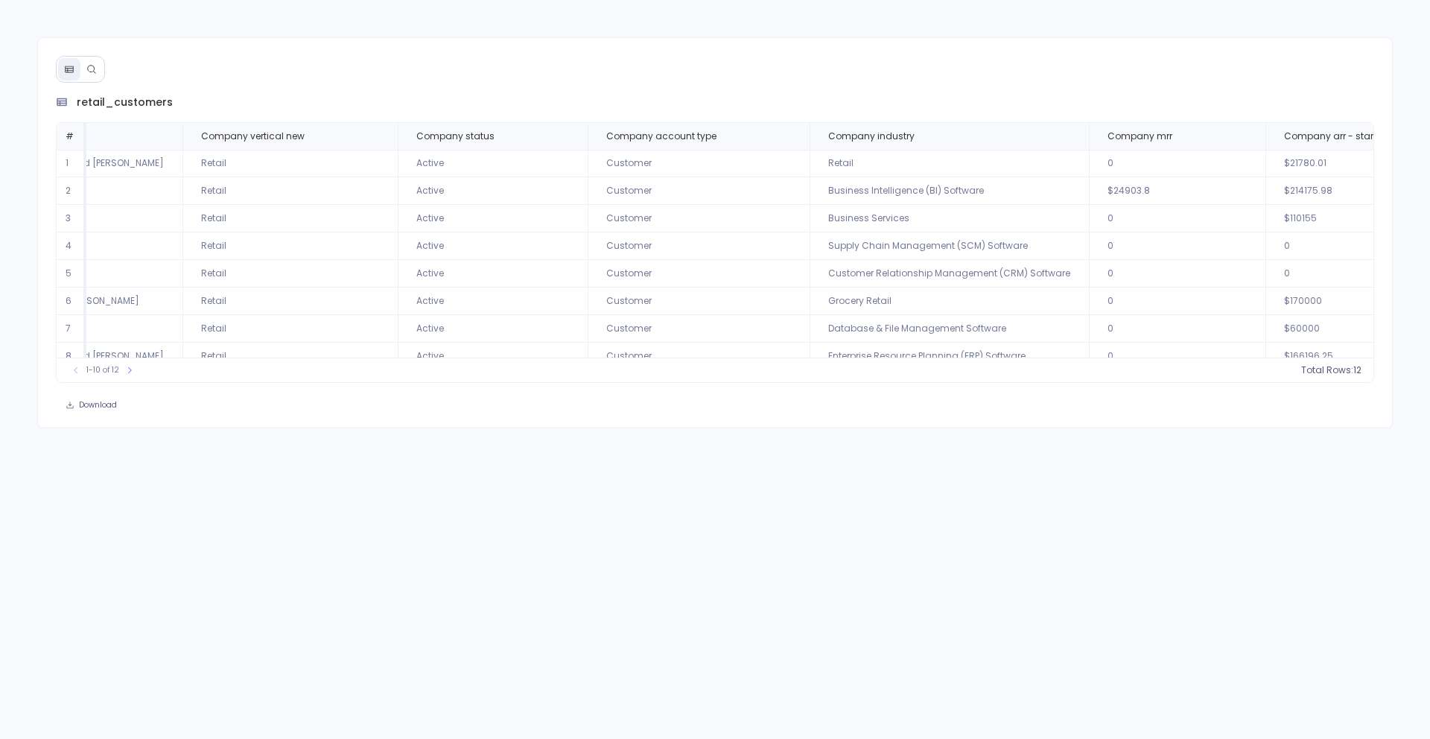
scroll to position [0, 200]
click at [130, 369] on icon at bounding box center [129, 370] width 9 height 9
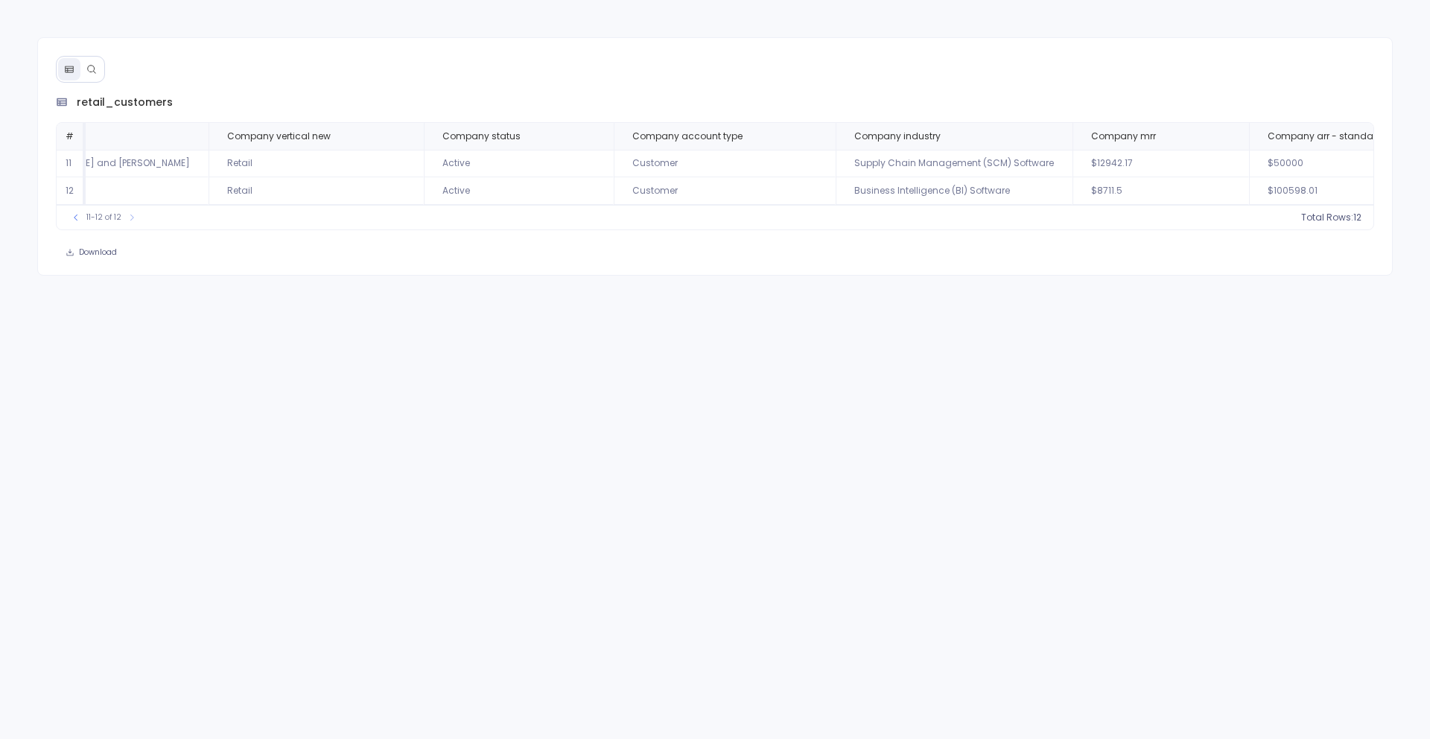
scroll to position [0, 0]
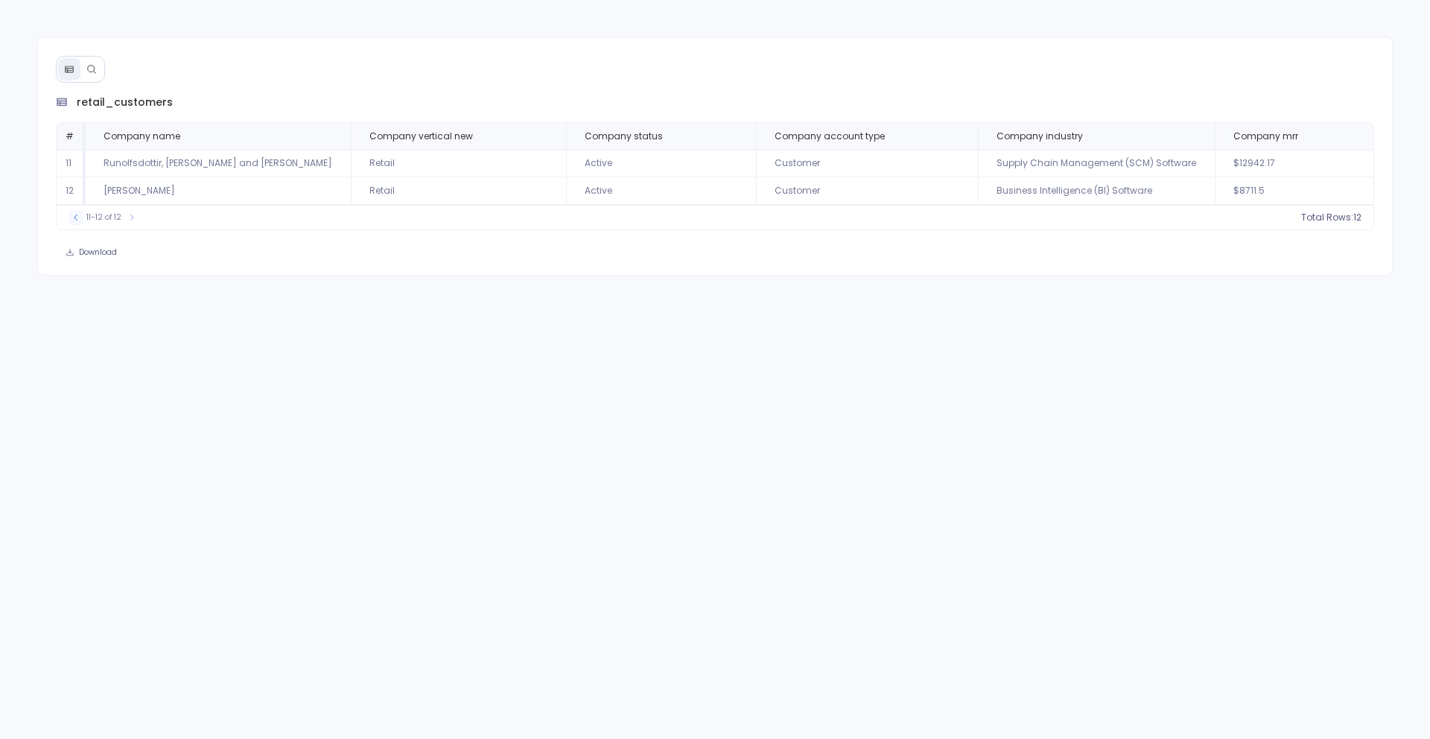
click at [75, 220] on icon at bounding box center [76, 217] width 4 height 6
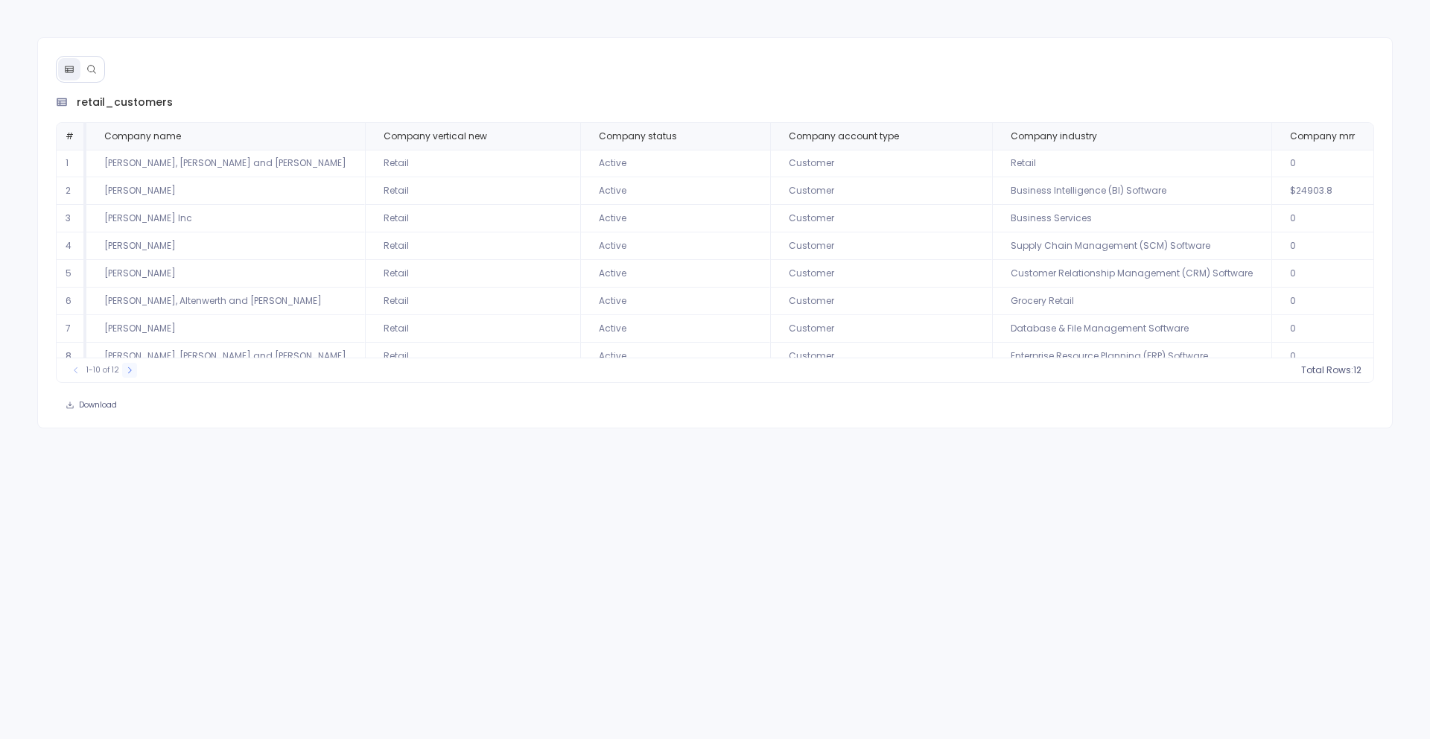
click at [132, 372] on icon at bounding box center [129, 370] width 9 height 9
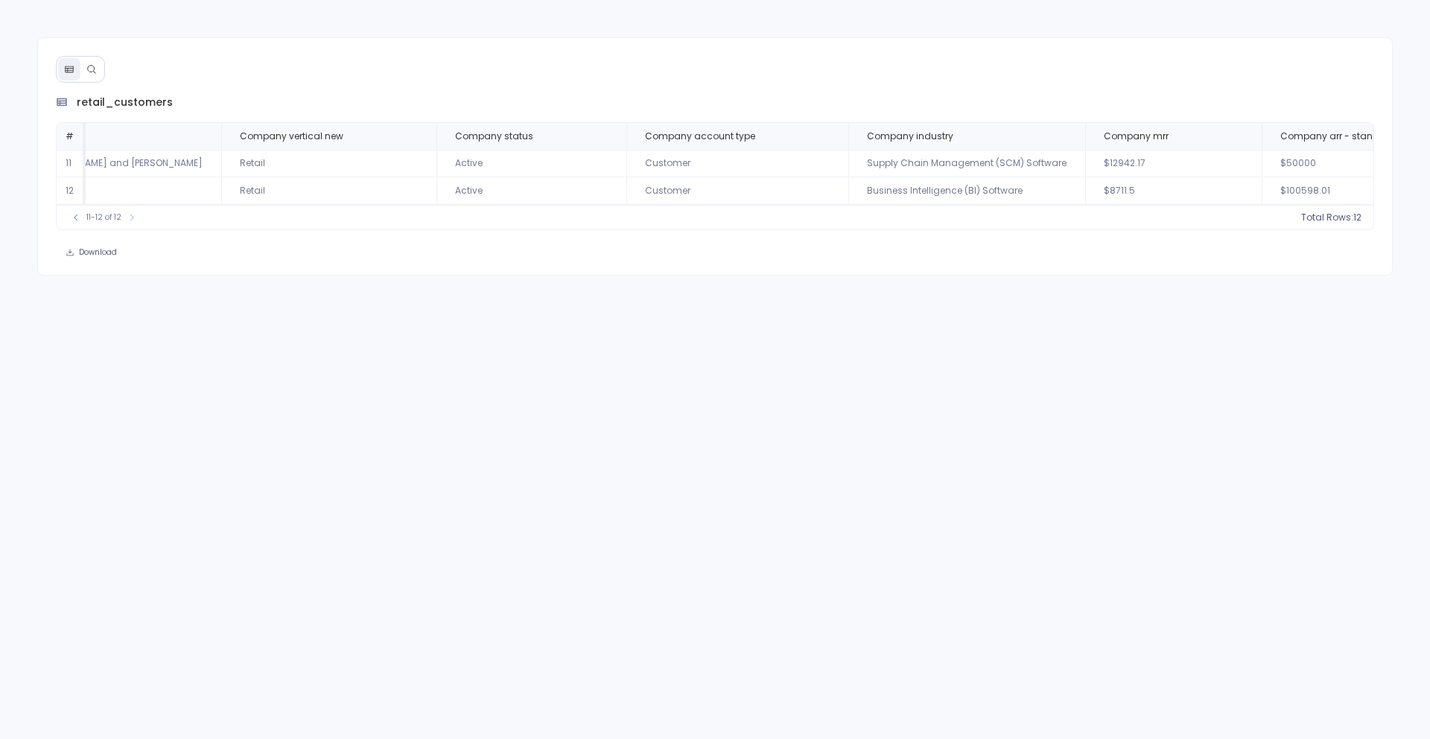
scroll to position [0, 142]
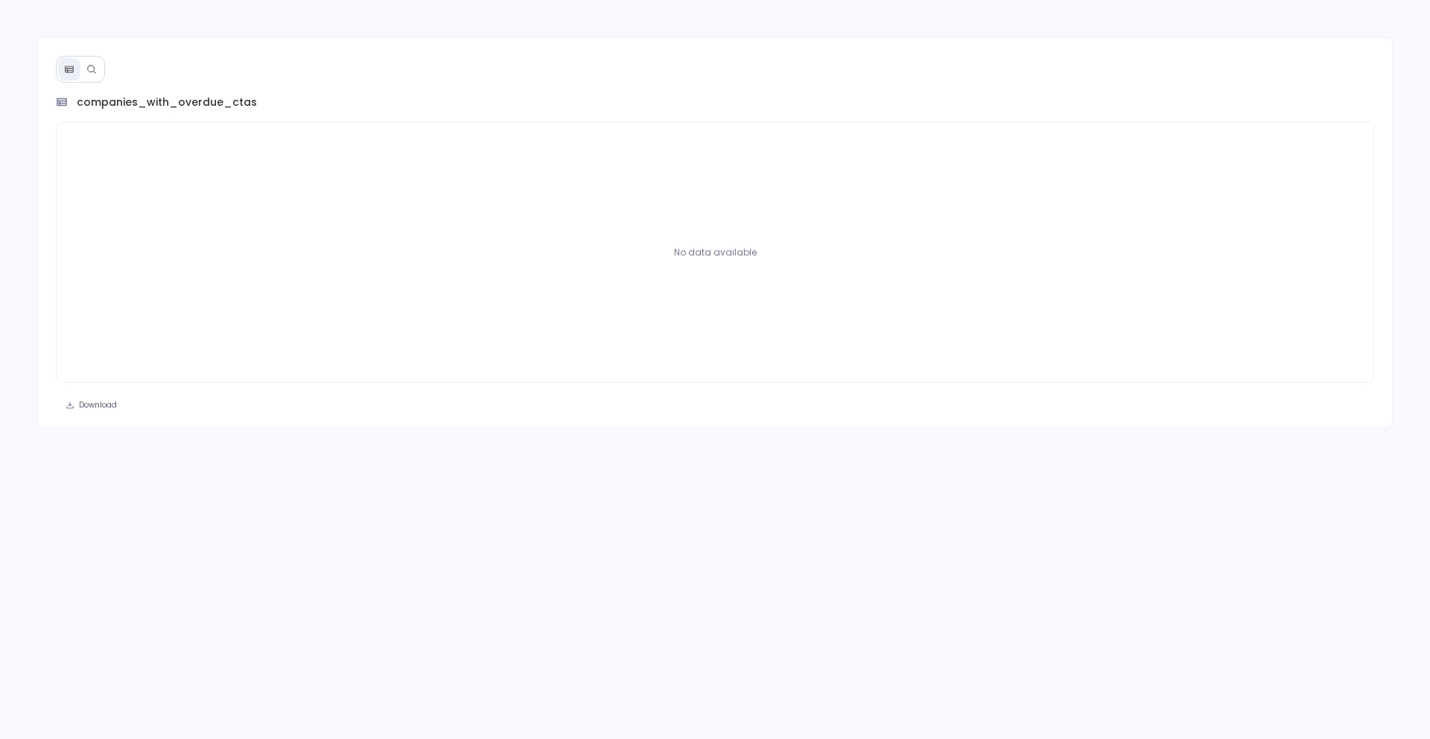
click at [91, 74] on button at bounding box center [91, 69] width 22 height 22
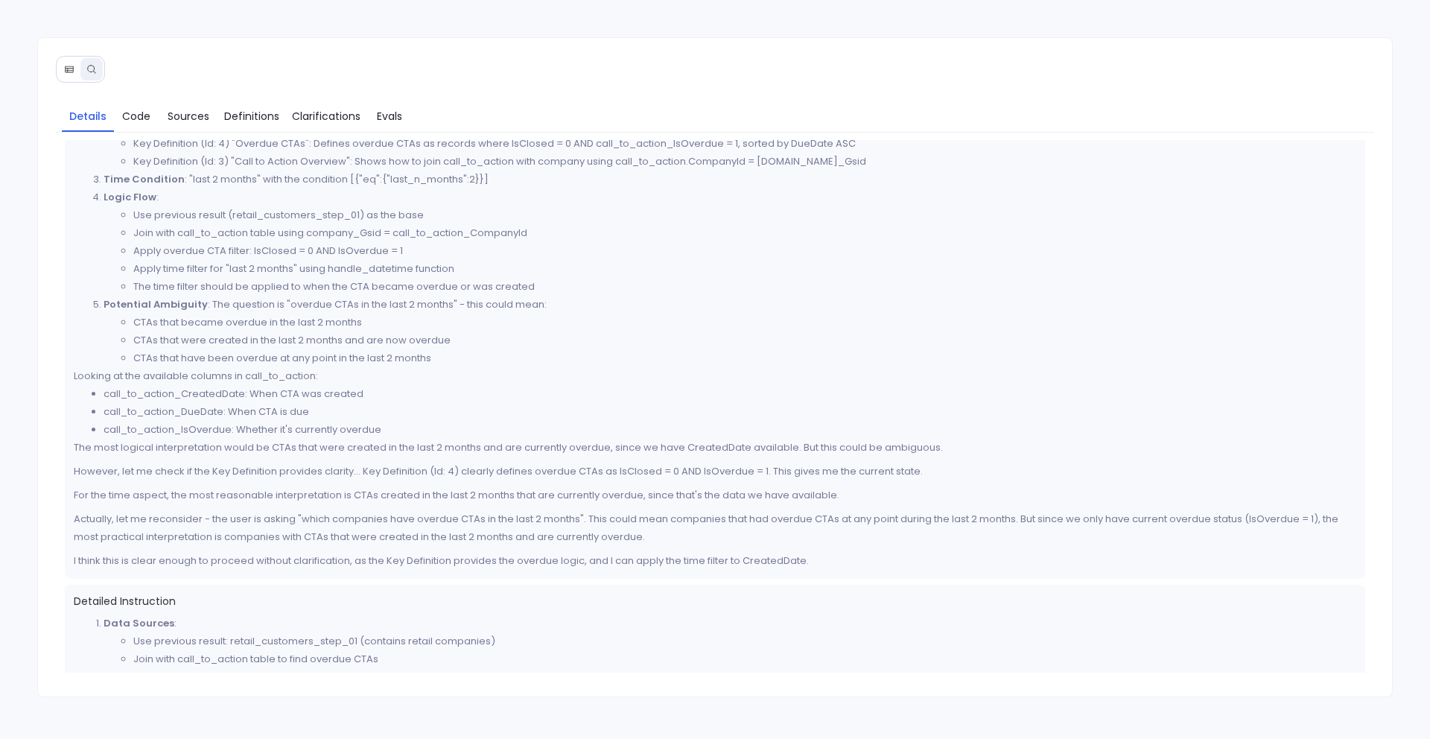
scroll to position [156, 0]
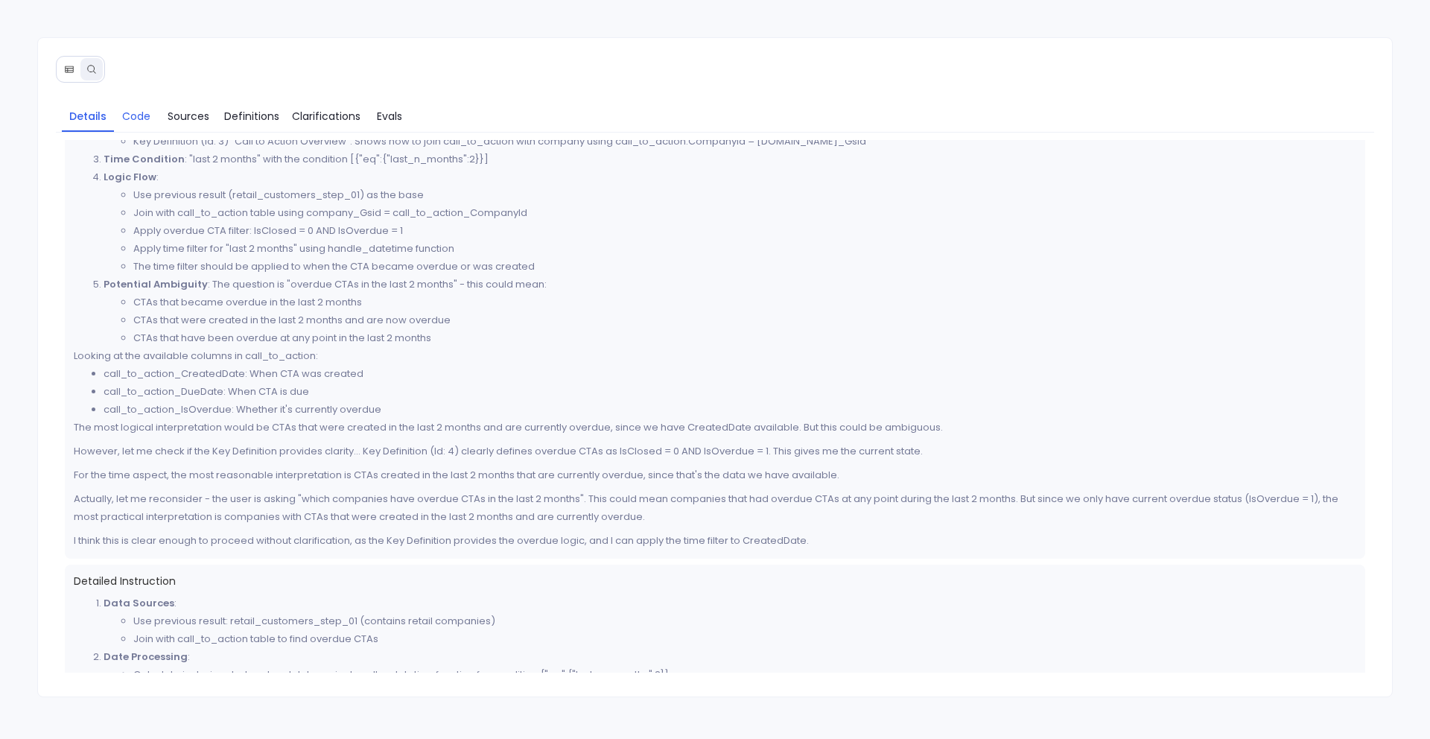
click at [135, 115] on span "Code" at bounding box center [136, 116] width 28 height 16
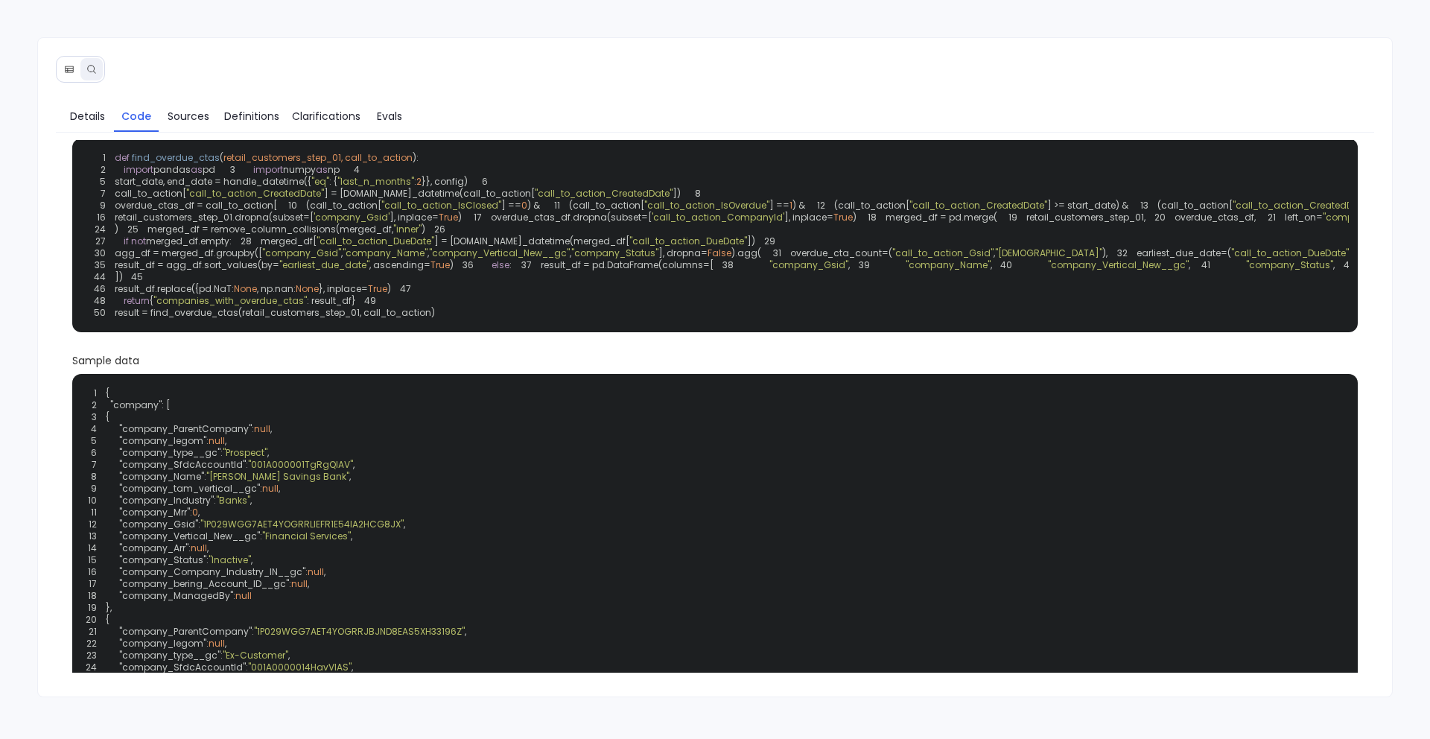
scroll to position [28, 0]
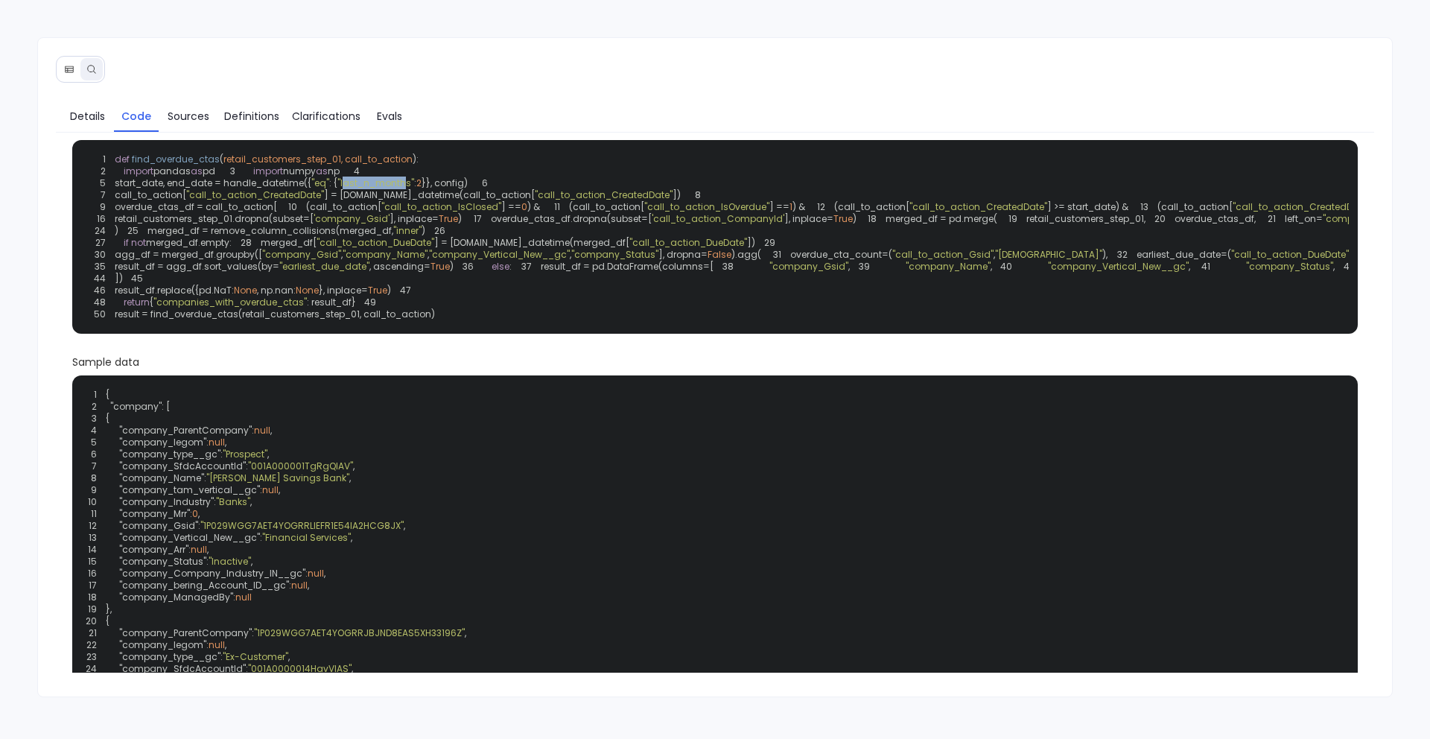
drag, startPoint x: 349, startPoint y: 211, endPoint x: 412, endPoint y: 209, distance: 62.6
click at [412, 189] on span ""last_n_months"" at bounding box center [375, 183] width 77 height 13
click at [384, 215] on div "1 def find_overdue_ctas ( retail_customers_step_01, call_to_action ): 2 import …" at bounding box center [715, 237] width 1269 height 176
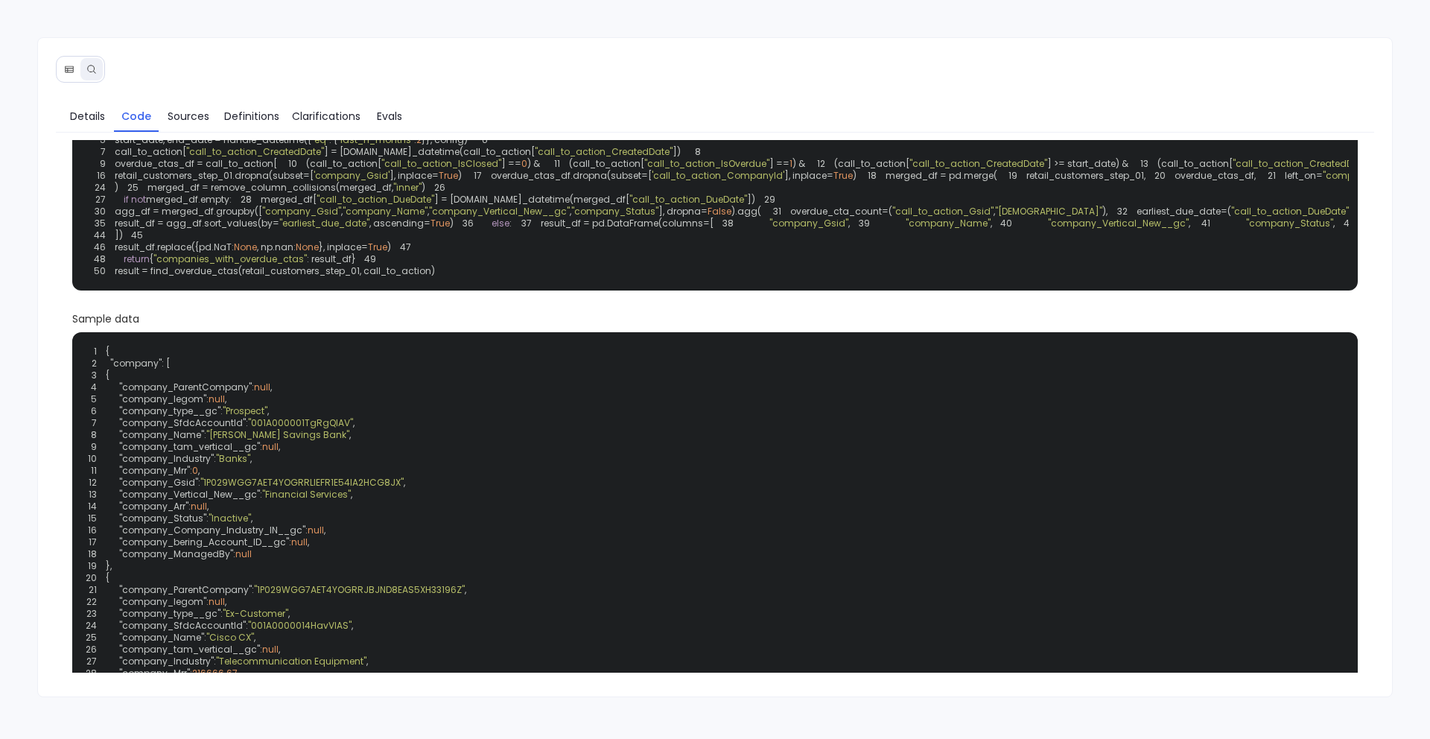
scroll to position [5, 0]
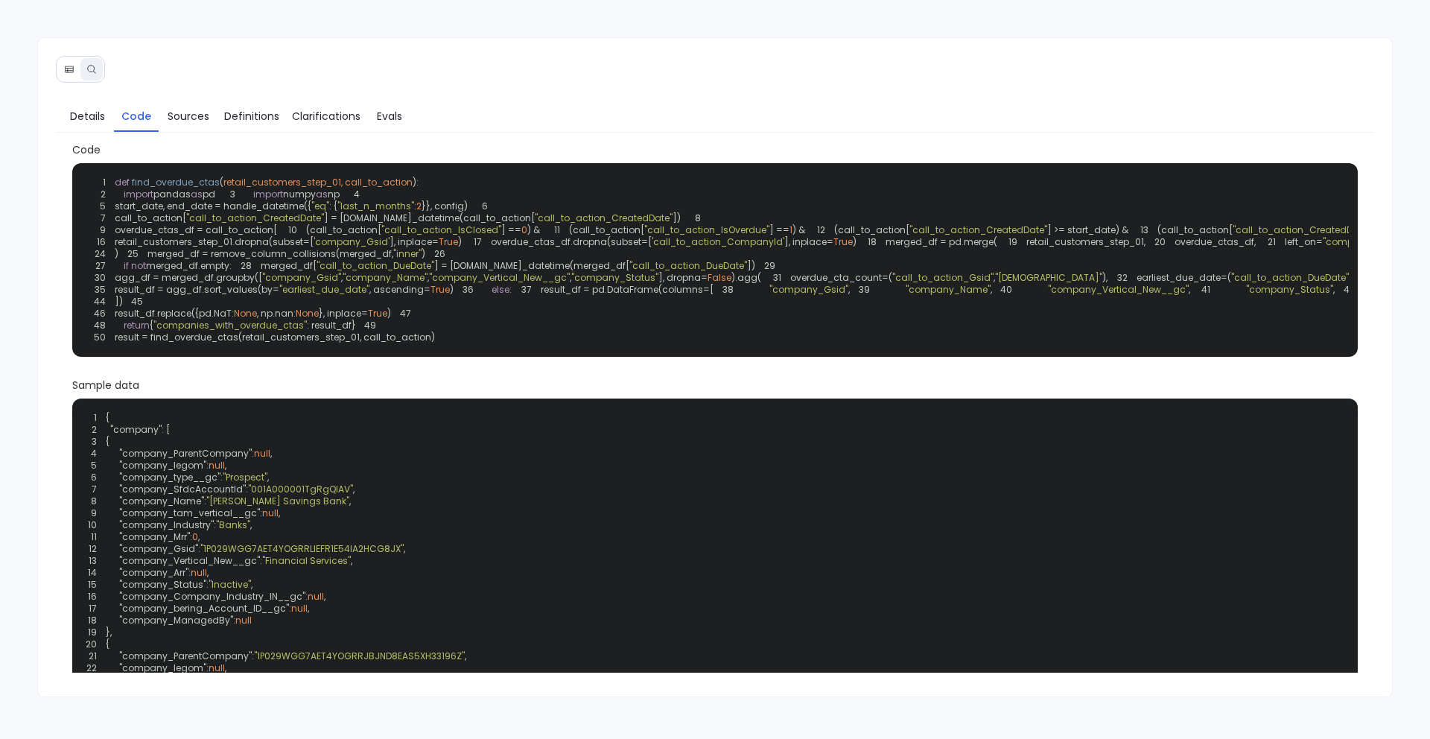
click at [66, 75] on button at bounding box center [69, 69] width 22 height 22
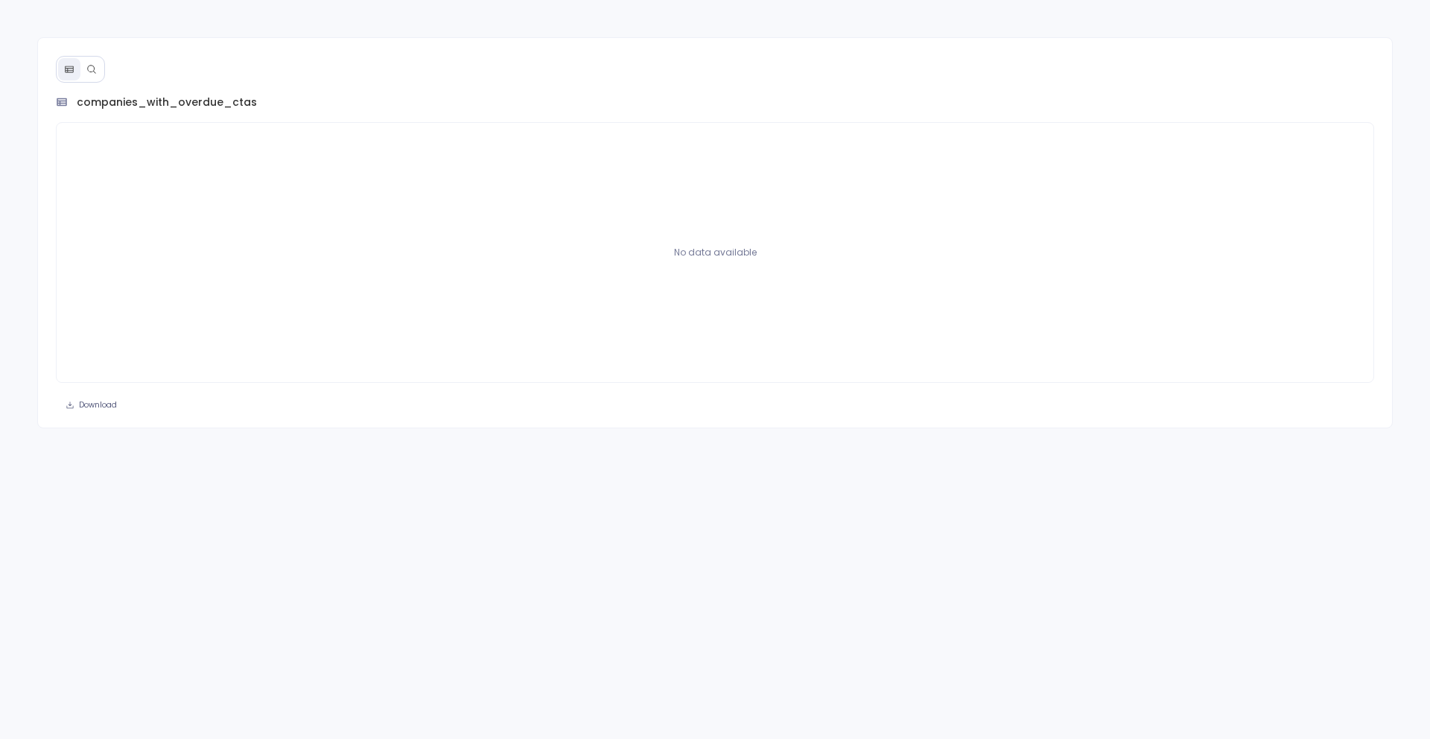
click at [81, 71] on button at bounding box center [91, 69] width 22 height 22
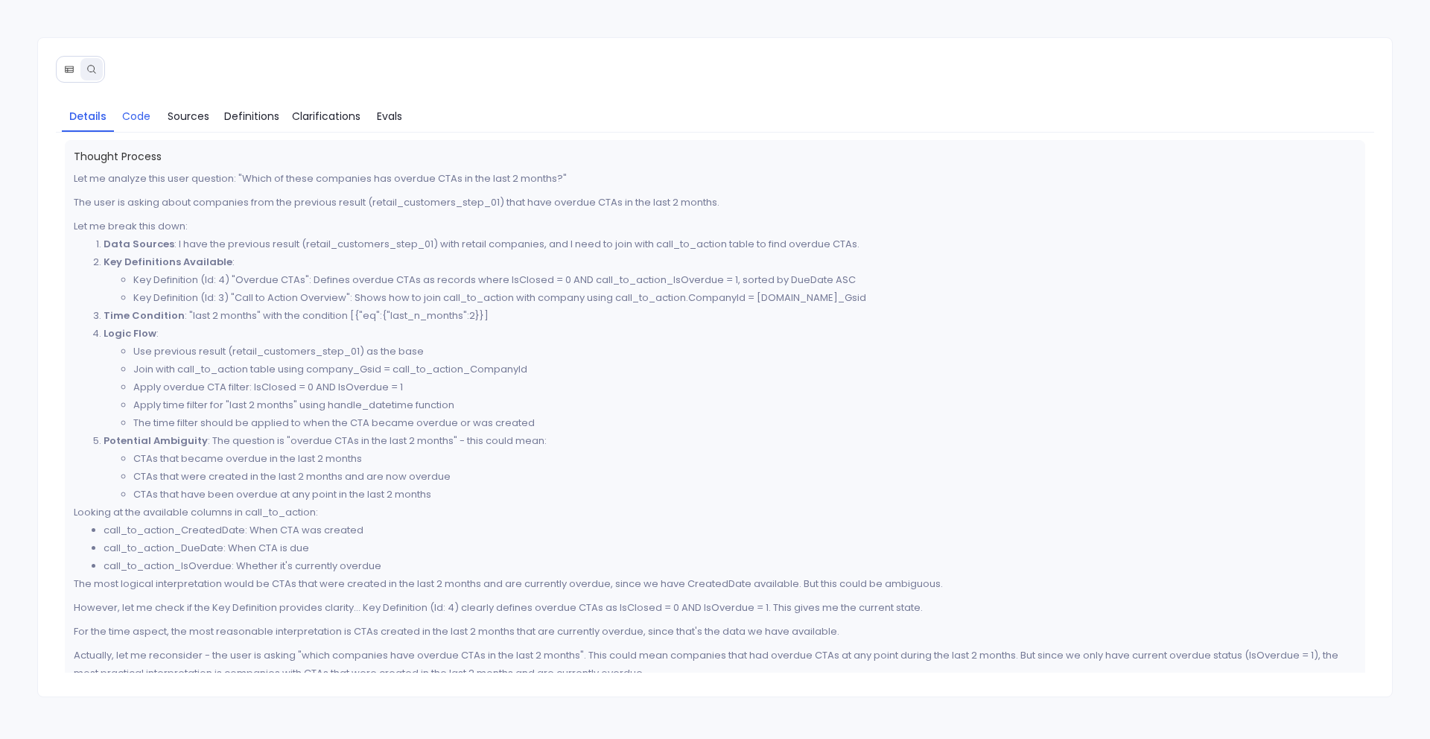
click at [136, 121] on span "Code" at bounding box center [136, 116] width 28 height 16
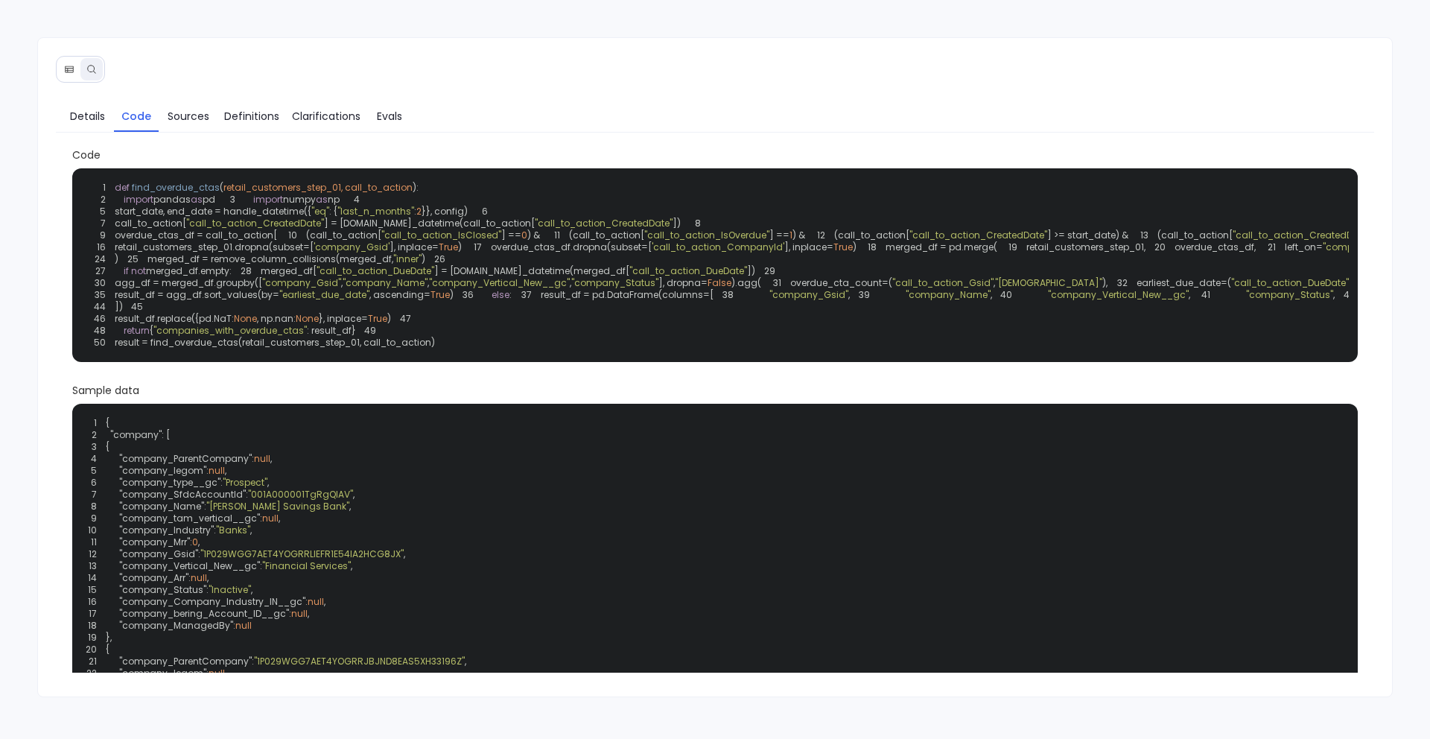
drag, startPoint x: 339, startPoint y: 237, endPoint x: 411, endPoint y: 235, distance: 72.3
click at [411, 235] on code "1 def find_overdue_ctas ( retail_customers_step_01, call_to_action ): 2 import …" at bounding box center [892, 265] width 1613 height 168
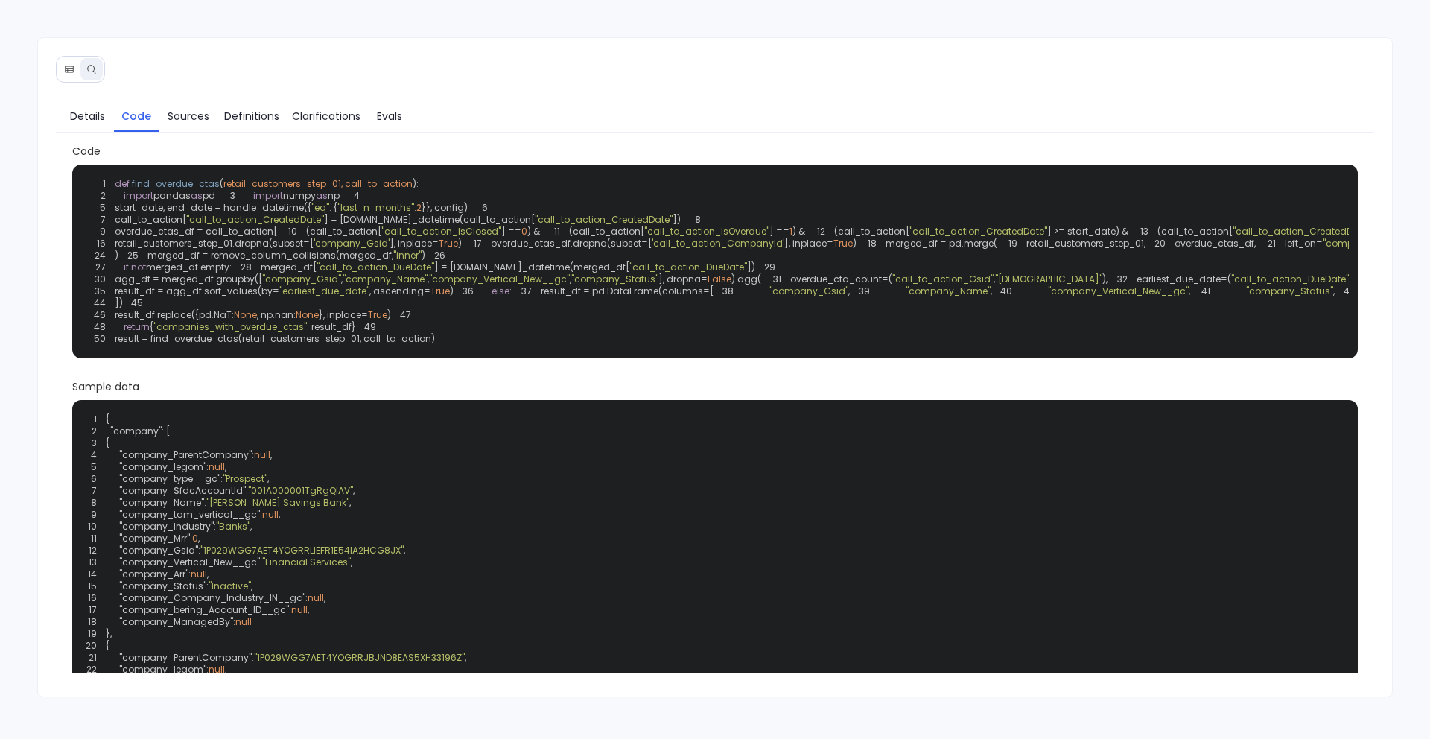
scroll to position [0, 0]
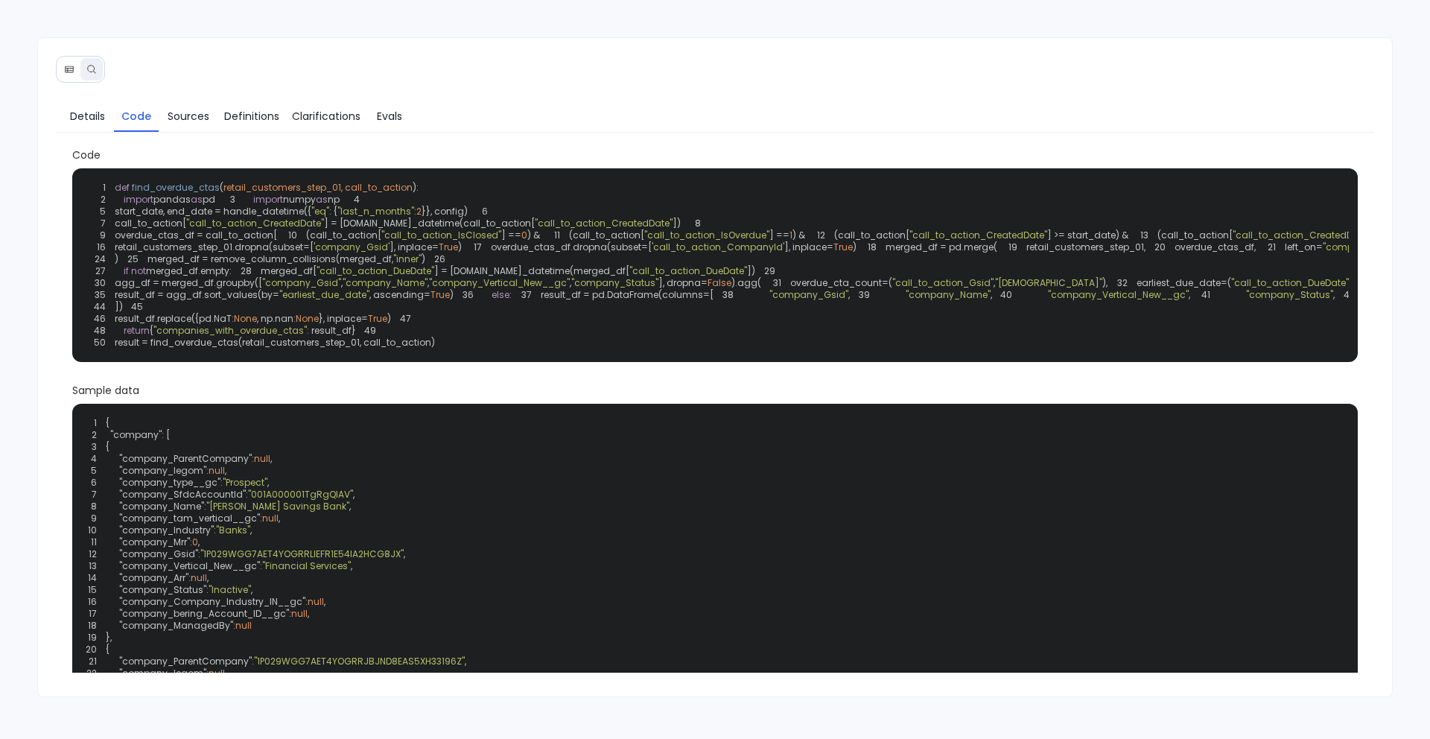
click at [250, 218] on span "start_date, end_date = handle_datetime({" at bounding box center [213, 211] width 197 height 13
click at [80, 118] on span "Details" at bounding box center [87, 116] width 35 height 16
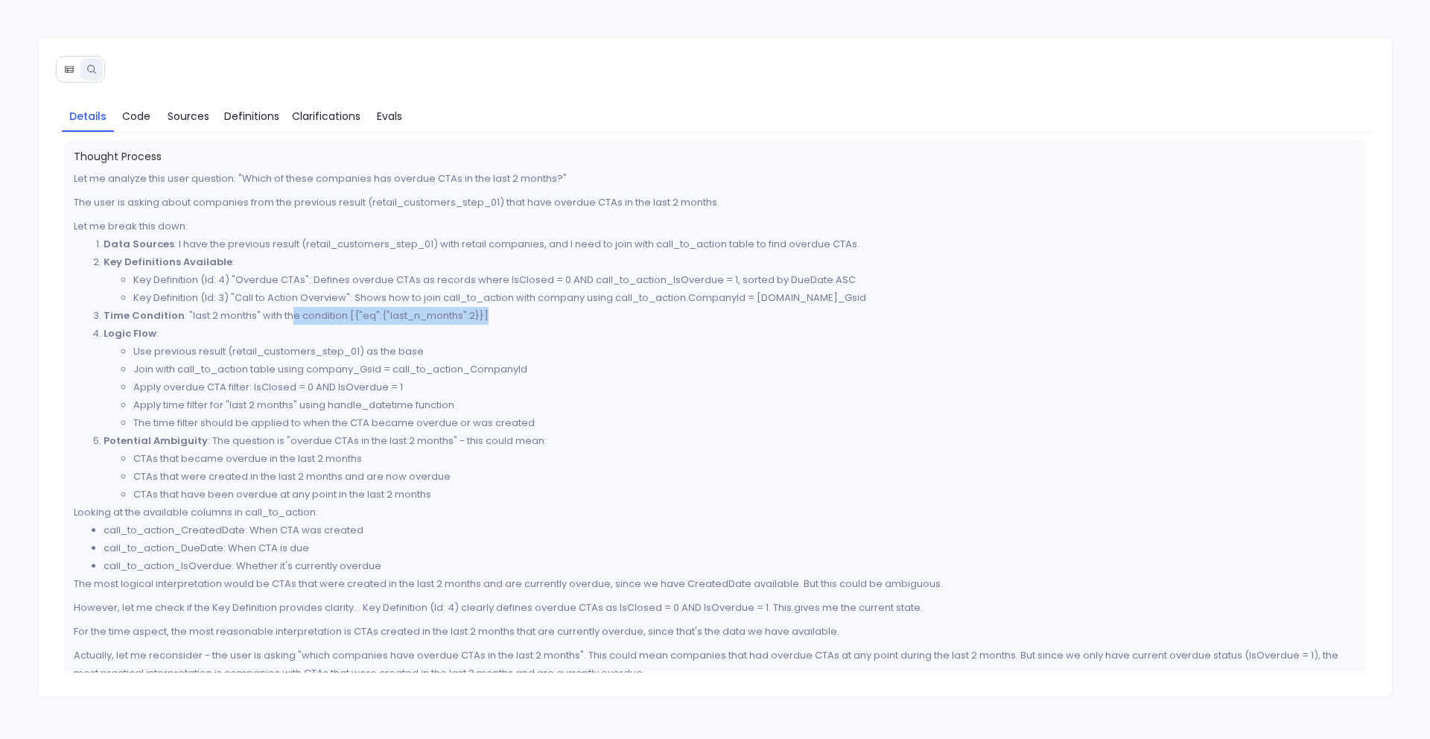
drag, startPoint x: 288, startPoint y: 312, endPoint x: 489, endPoint y: 321, distance: 201.3
click at [489, 321] on p "Time Condition : "last 2 months" with the condition [{"eq":{"last_n_months":2}}]" at bounding box center [731, 316] width 1254 height 18
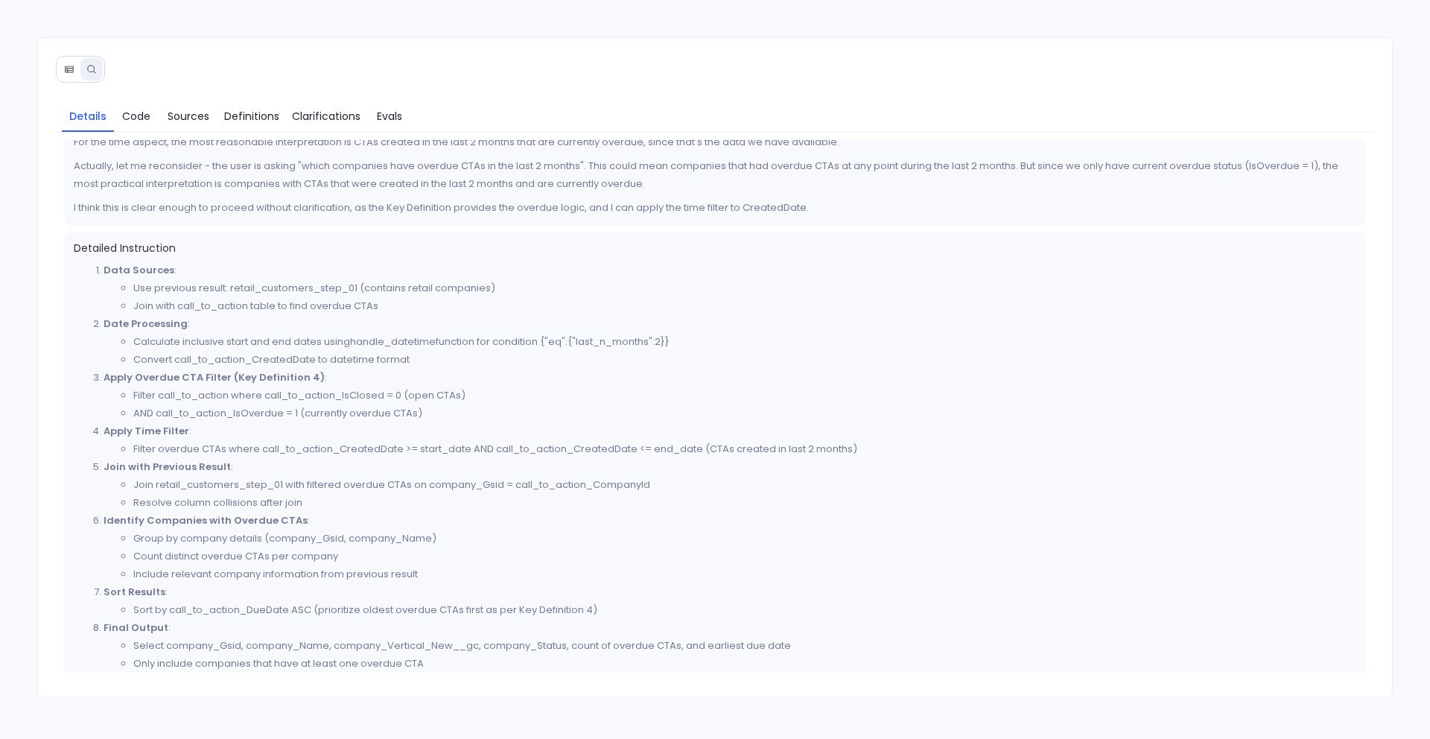
scroll to position [498, 0]
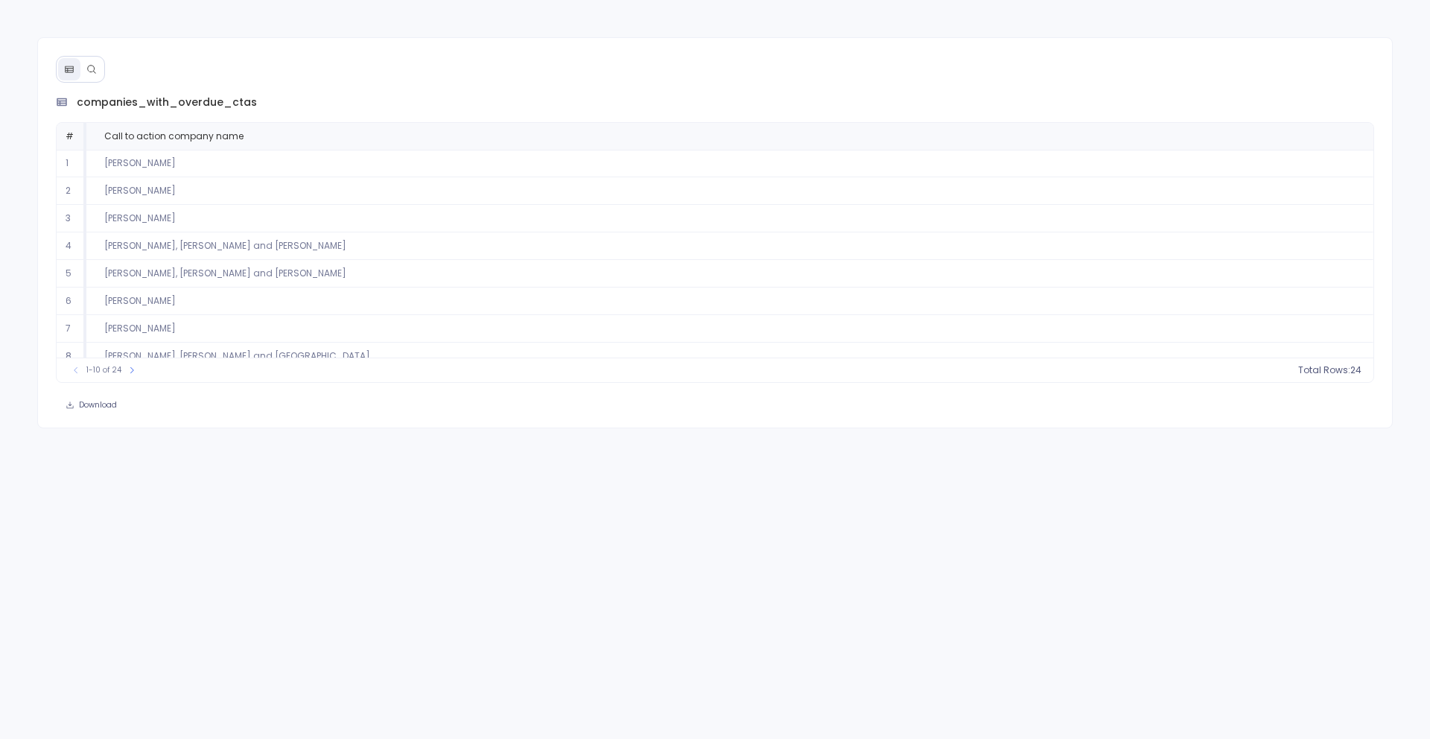
scroll to position [68, 0]
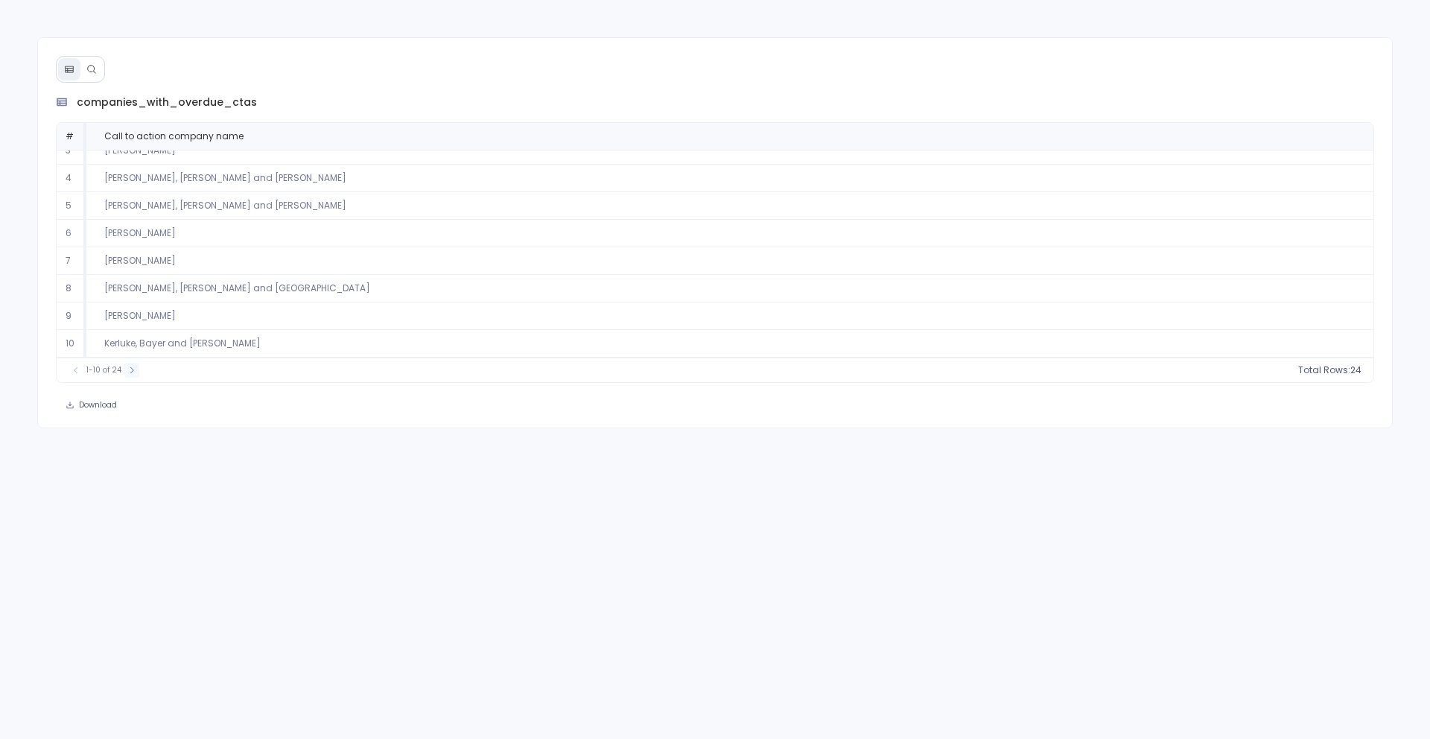
click at [133, 375] on button at bounding box center [131, 370] width 15 height 15
click at [133, 375] on button at bounding box center [137, 370] width 15 height 15
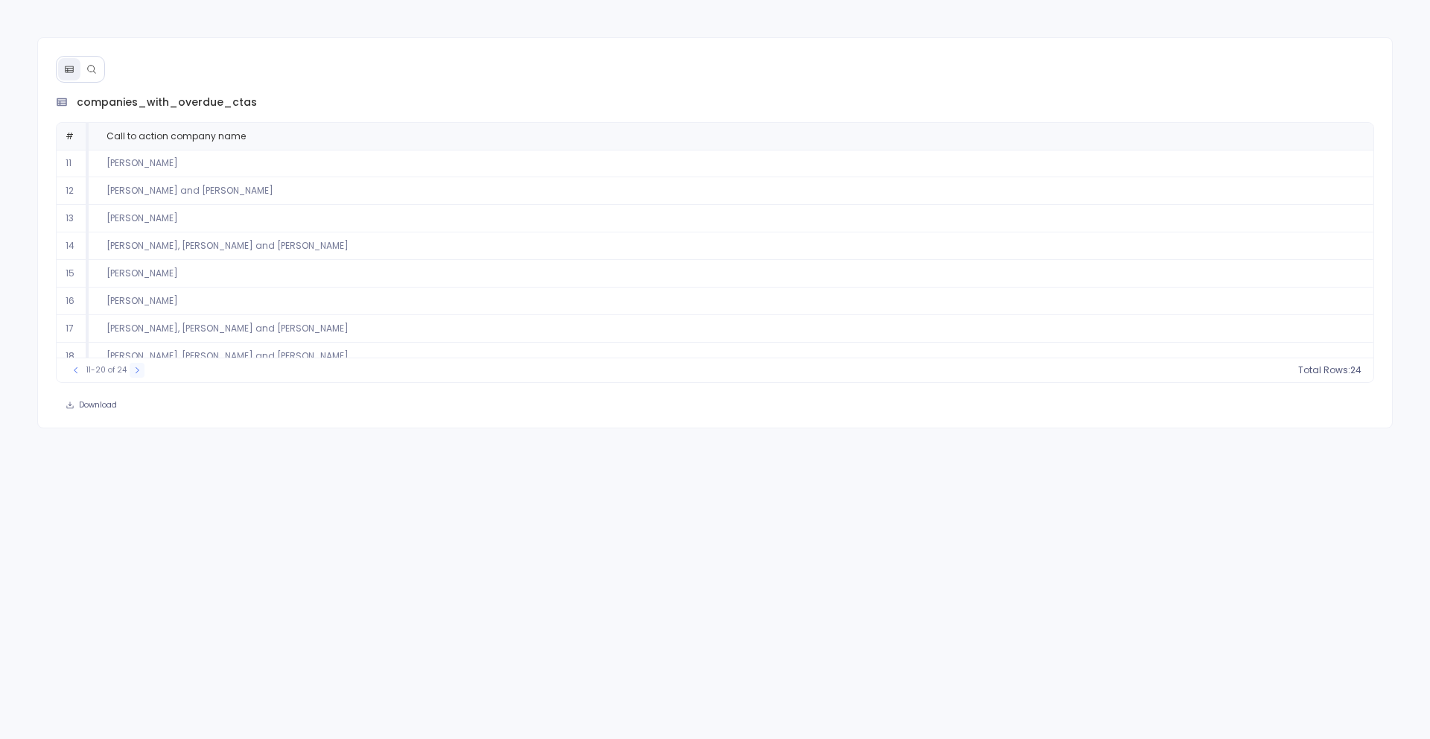
click at [133, 375] on div "companies_with_overdue_ctas # Call to action company name 11 Mayer - Jaskolski …" at bounding box center [715, 369] width 1430 height 739
click at [133, 375] on div "companies_with_overdue_ctas # Call to action company name 21 Veum, Schamberger …" at bounding box center [715, 369] width 1430 height 739
click at [77, 273] on icon at bounding box center [76, 272] width 9 height 9
click at [74, 372] on icon at bounding box center [76, 370] width 9 height 9
click at [82, 66] on button at bounding box center [91, 69] width 22 height 22
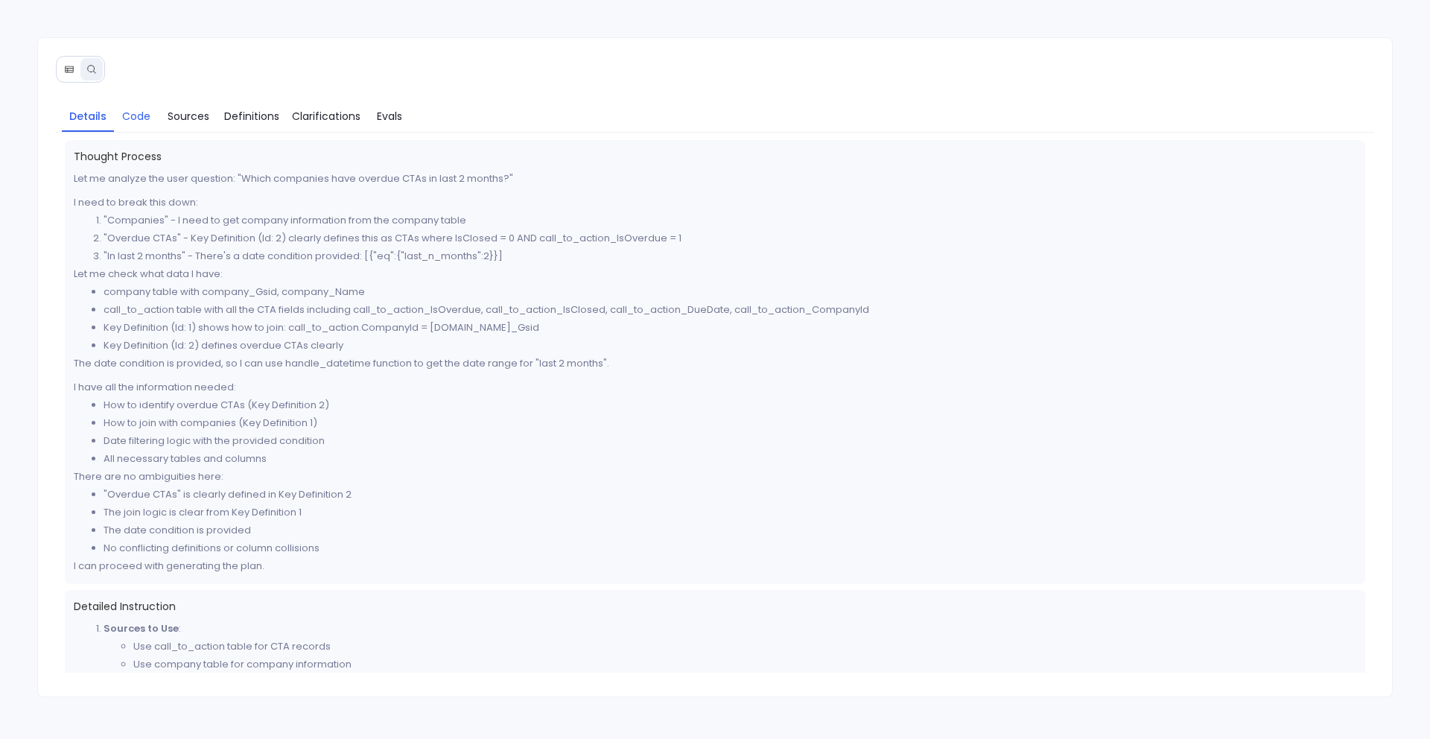
click at [122, 114] on span "Code" at bounding box center [136, 116] width 28 height 16
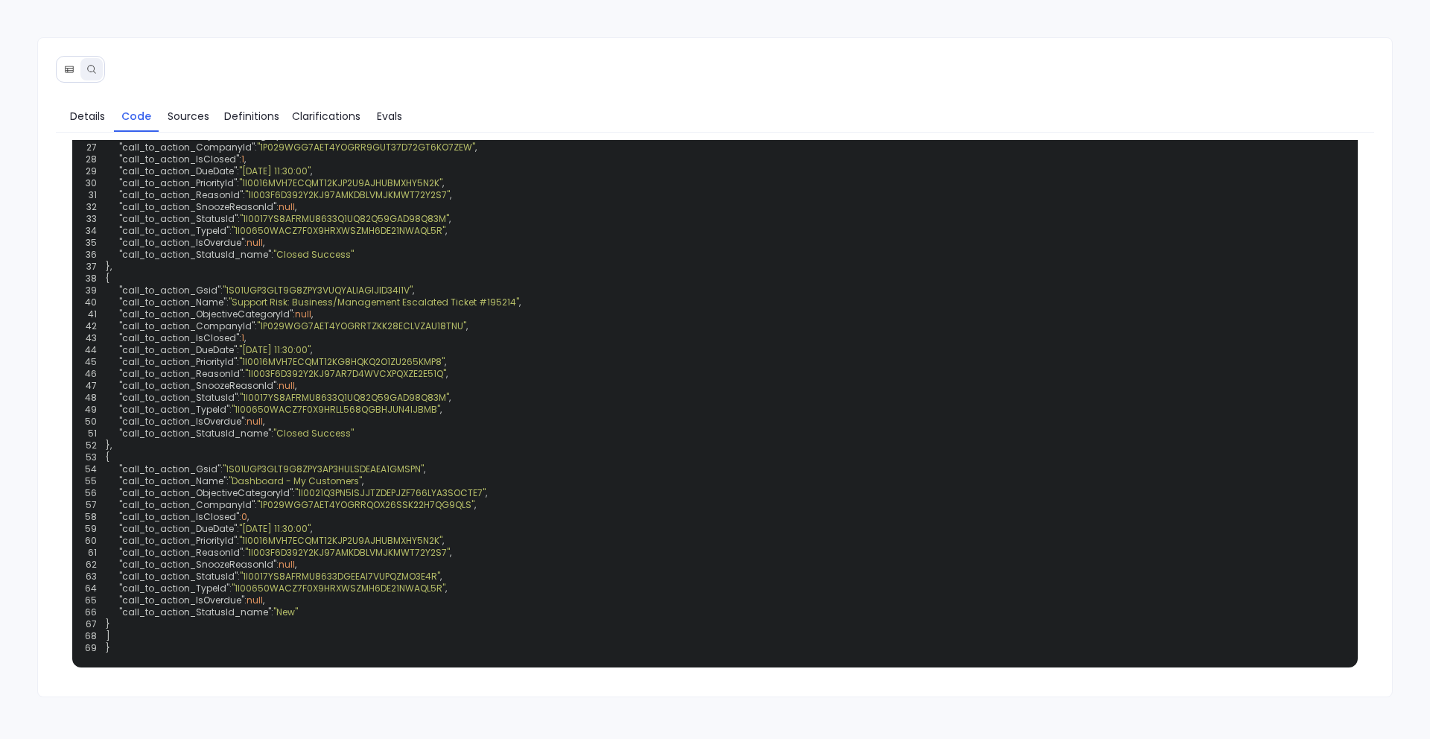
scroll to position [683, 0]
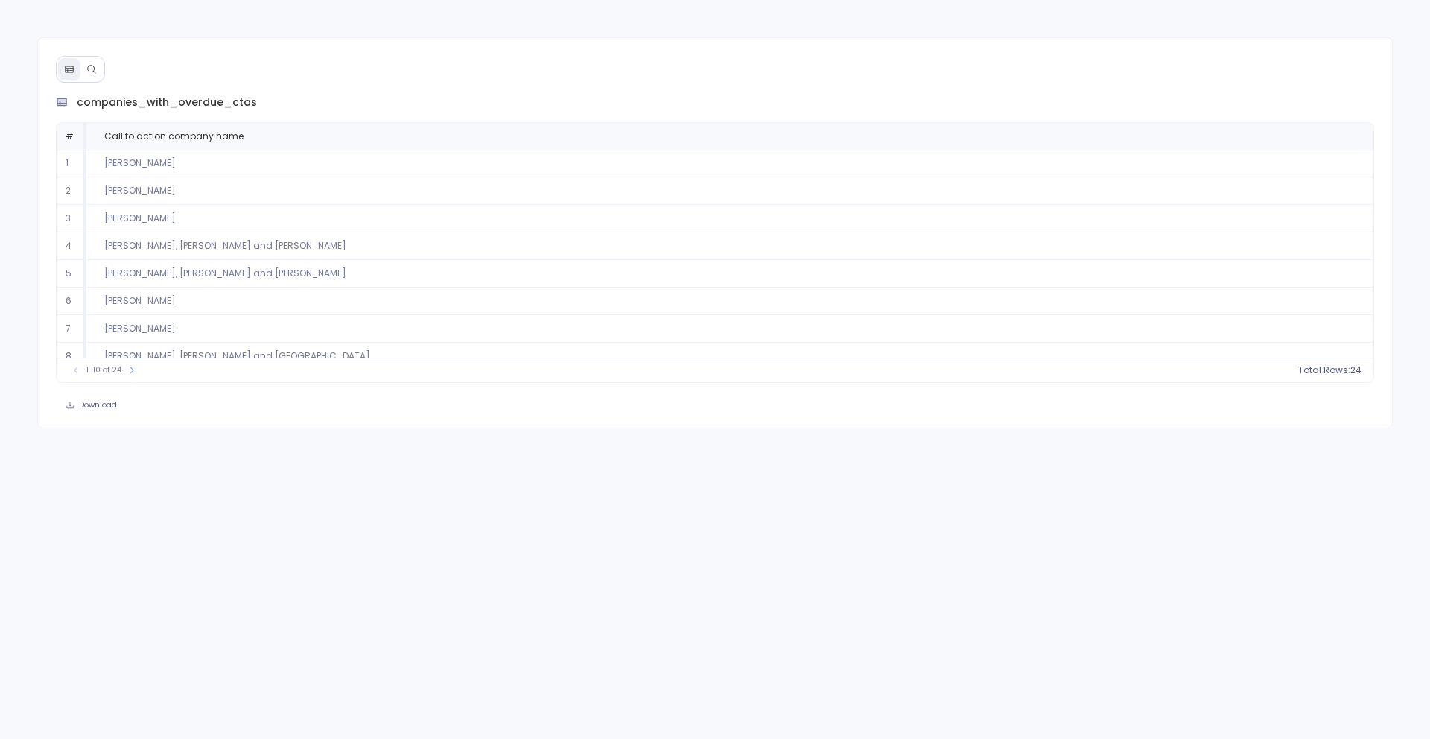
click at [96, 64] on icon at bounding box center [91, 69] width 10 height 10
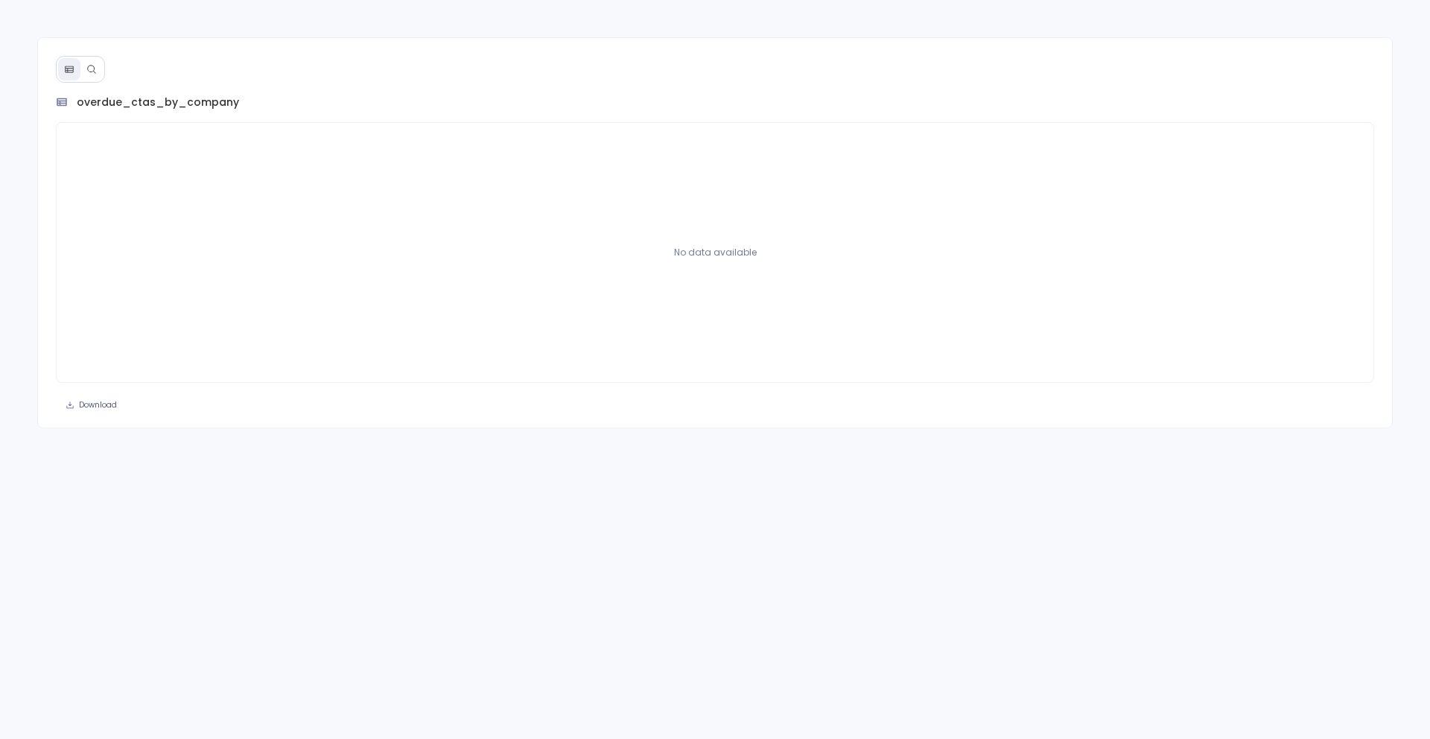
click at [95, 74] on icon at bounding box center [91, 69] width 10 height 10
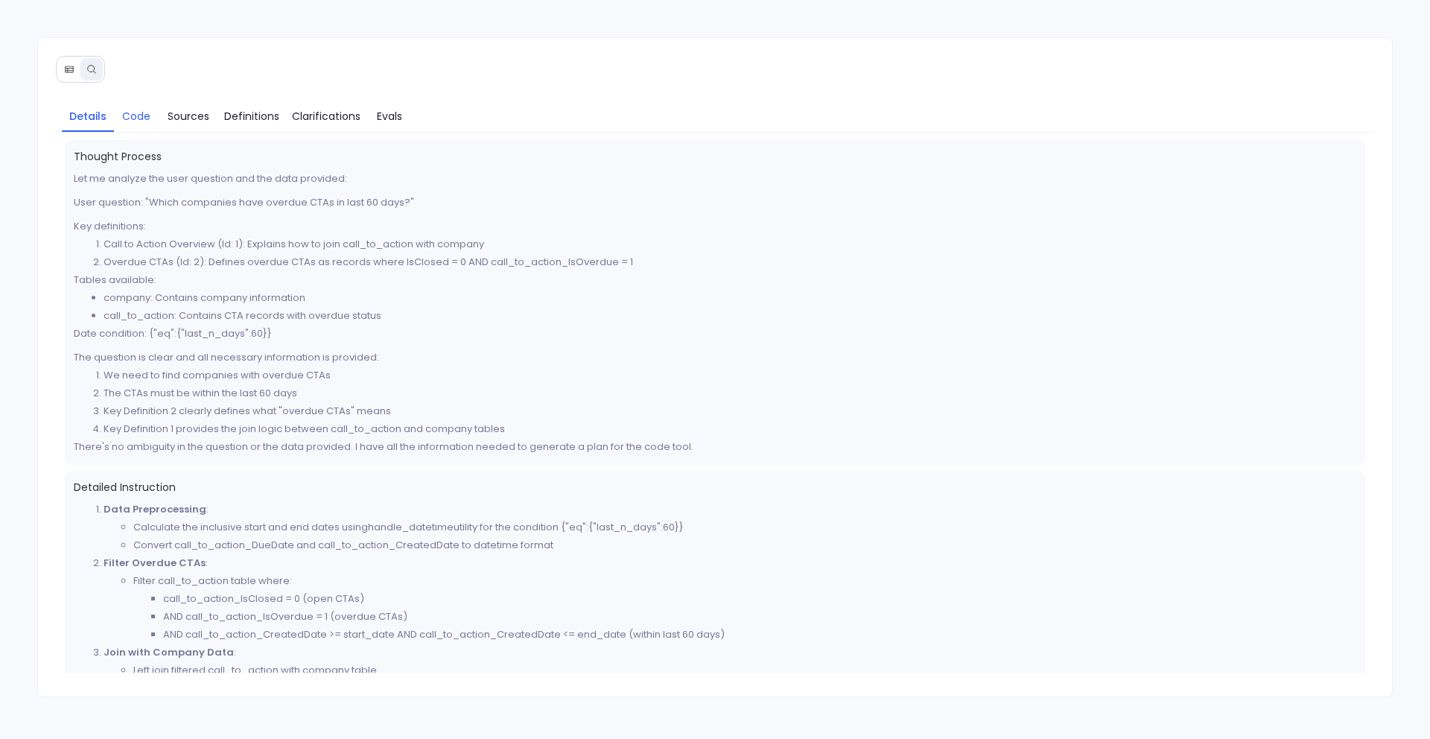
click at [138, 120] on span "Code" at bounding box center [136, 116] width 28 height 16
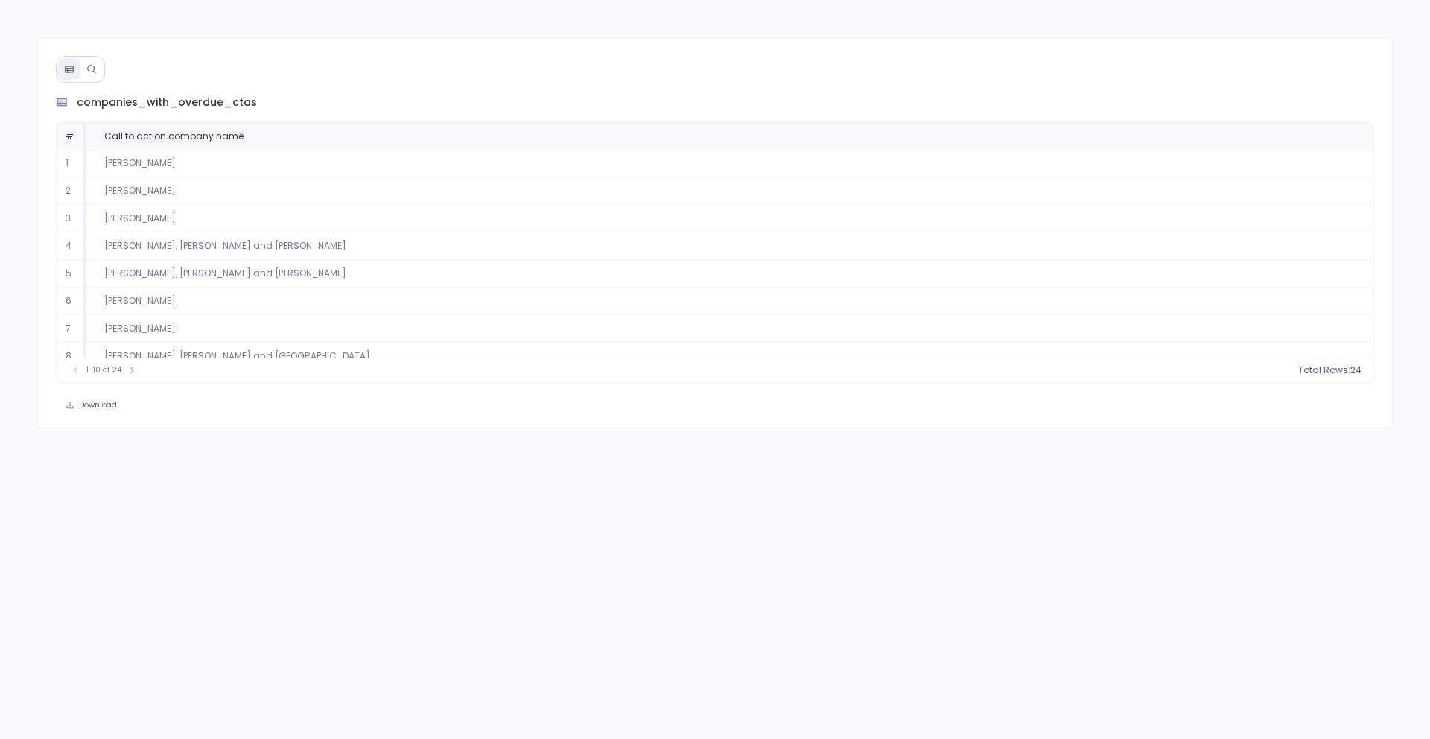
drag, startPoint x: 73, startPoint y: 109, endPoint x: 723, endPoint y: 91, distance: 649.8
click at [723, 91] on div "companies_with_overdue_ctas # Call to action company name 1 Altenwerth - [PERSO…" at bounding box center [715, 232] width 1357 height 391
click at [88, 69] on icon at bounding box center [91, 69] width 10 height 10
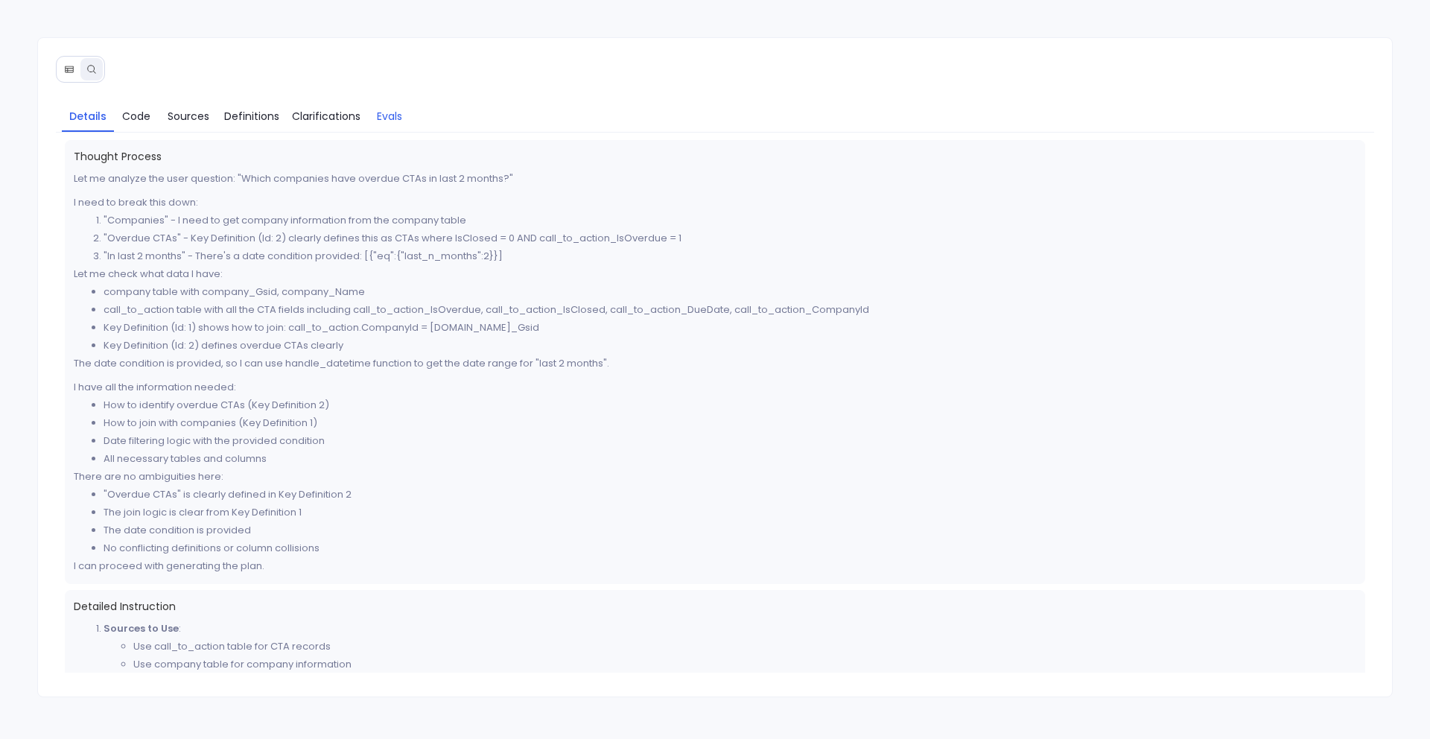
click at [407, 119] on link "Evals" at bounding box center [389, 116] width 45 height 31
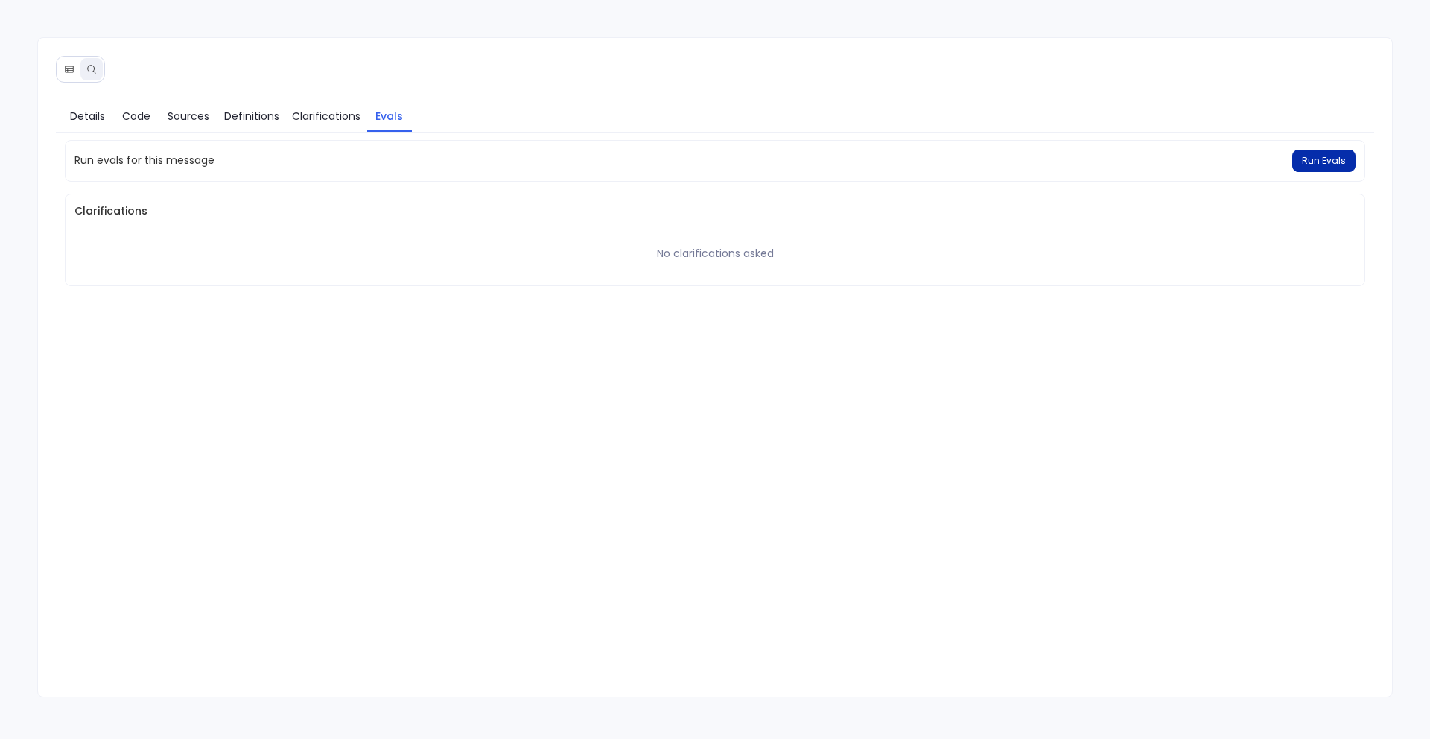
click at [1316, 165] on span "Run Evals" at bounding box center [1324, 161] width 44 height 12
